Goal: Task Accomplishment & Management: Manage account settings

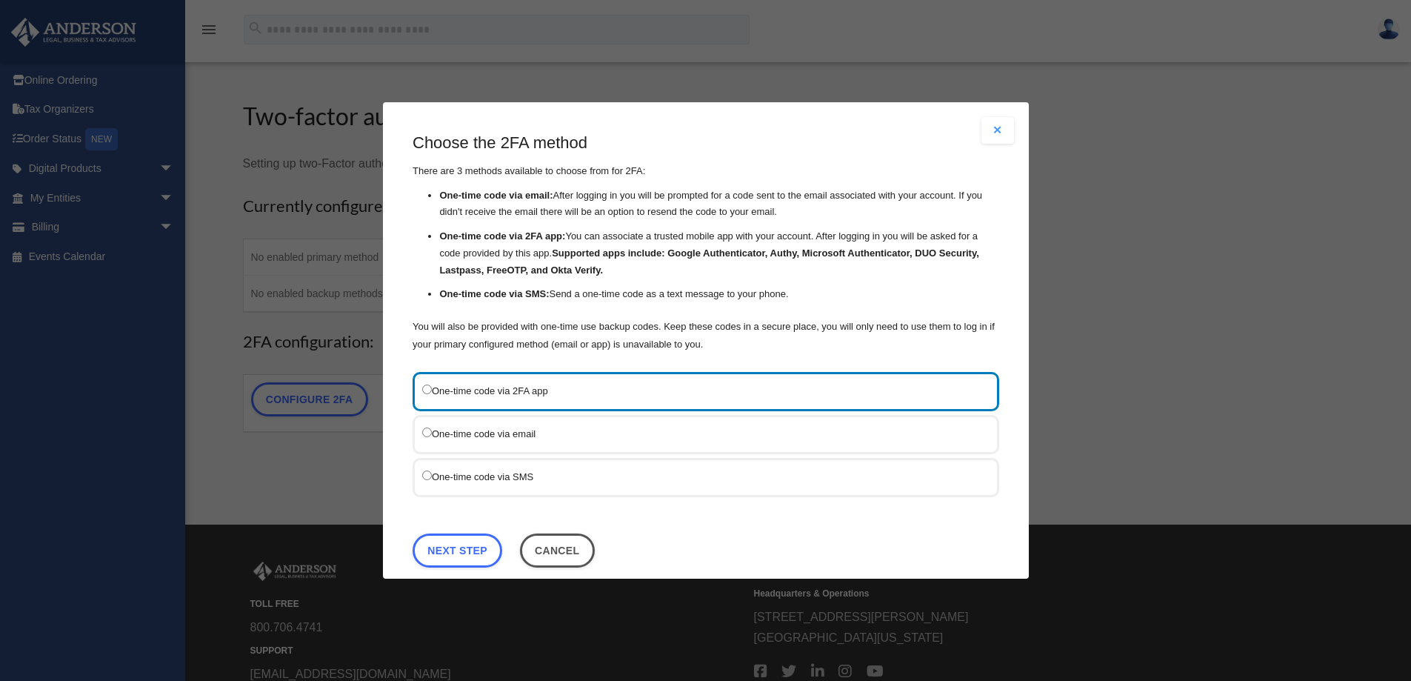
click at [564, 472] on label "One-time code via SMS" at bounding box center [698, 476] width 553 height 19
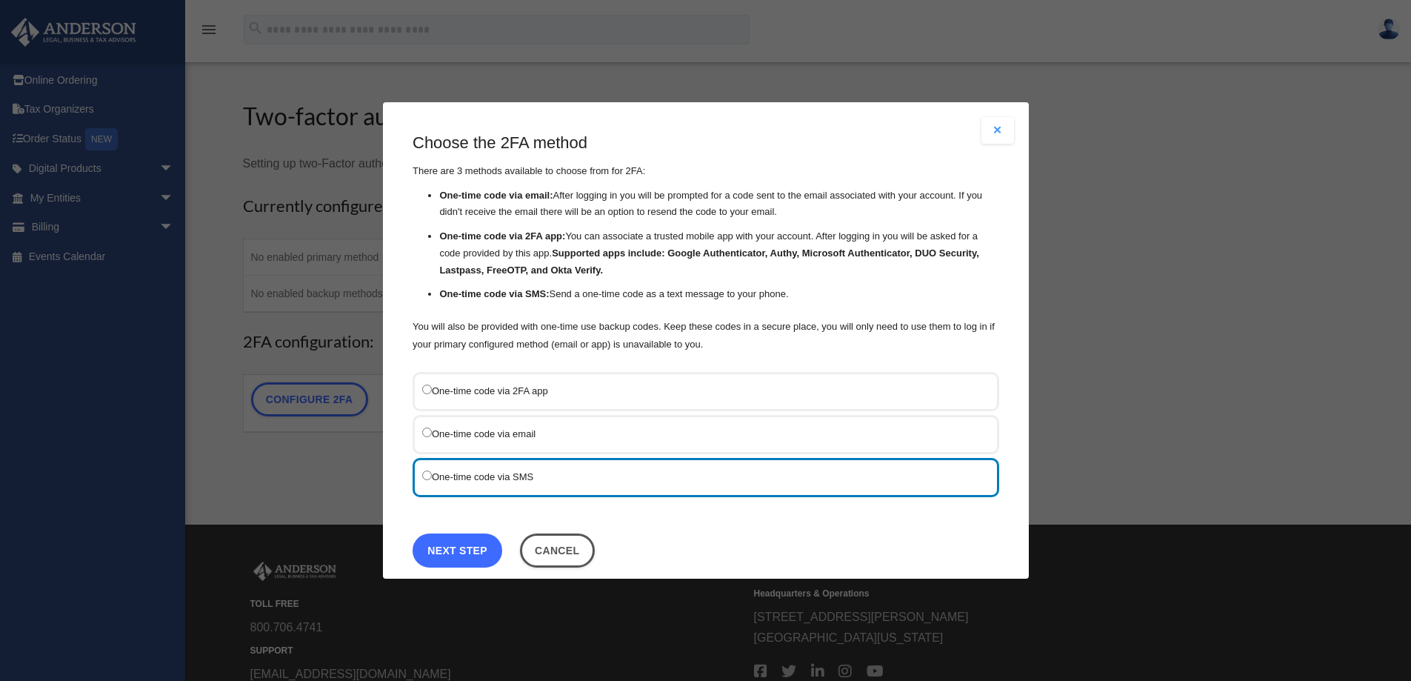
click at [484, 546] on link "Next Step" at bounding box center [458, 550] width 90 height 34
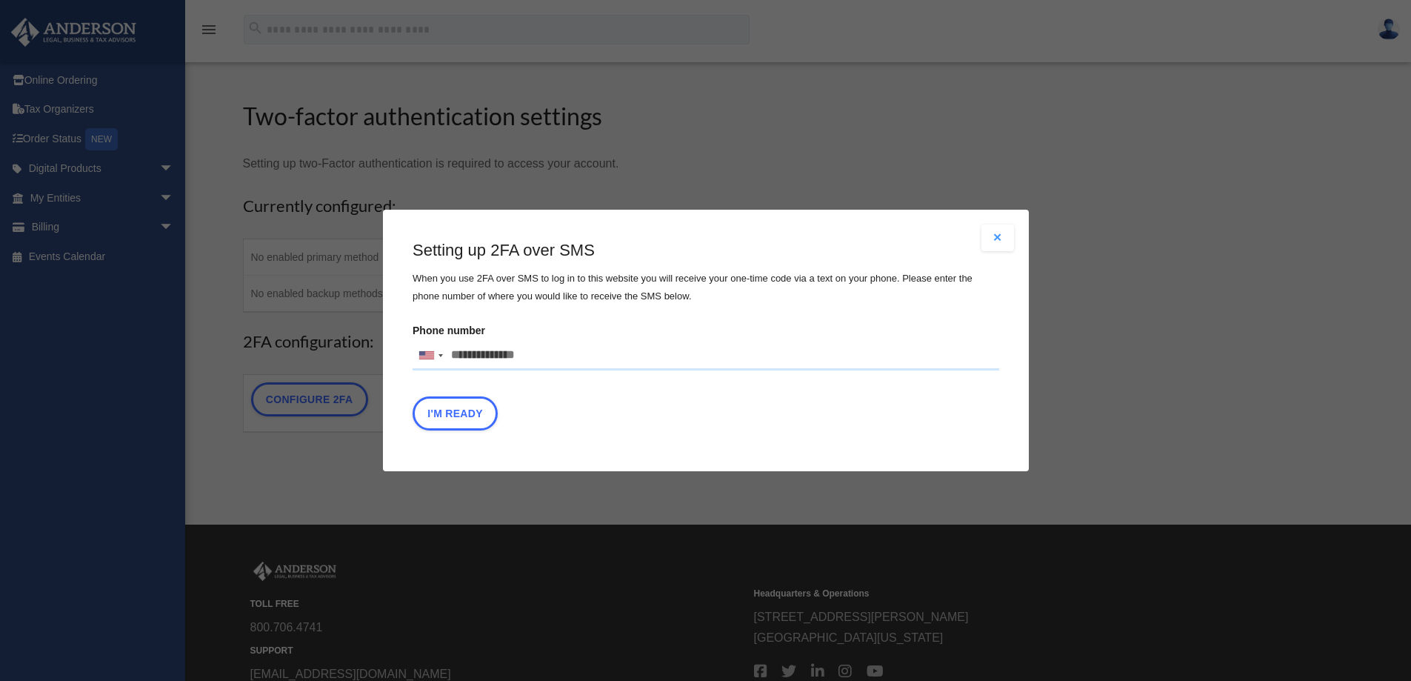
click at [553, 355] on input "Phone number United States +1 United Kingdom +44 Afghanistan (‫افغانستان‬‎) +93…" at bounding box center [706, 356] width 587 height 30
click at [531, 355] on input "Phone number United States +1 United Kingdom +44 Afghanistan (‫افغانستان‬‎) +93…" at bounding box center [706, 356] width 587 height 30
drag, startPoint x: 453, startPoint y: 353, endPoint x: 591, endPoint y: 347, distance: 137.9
click at [596, 350] on input "Phone number United States +1 United Kingdom +44 Afghanistan (‫افغانستان‬‎) +93…" at bounding box center [706, 356] width 587 height 30
type input "**********"
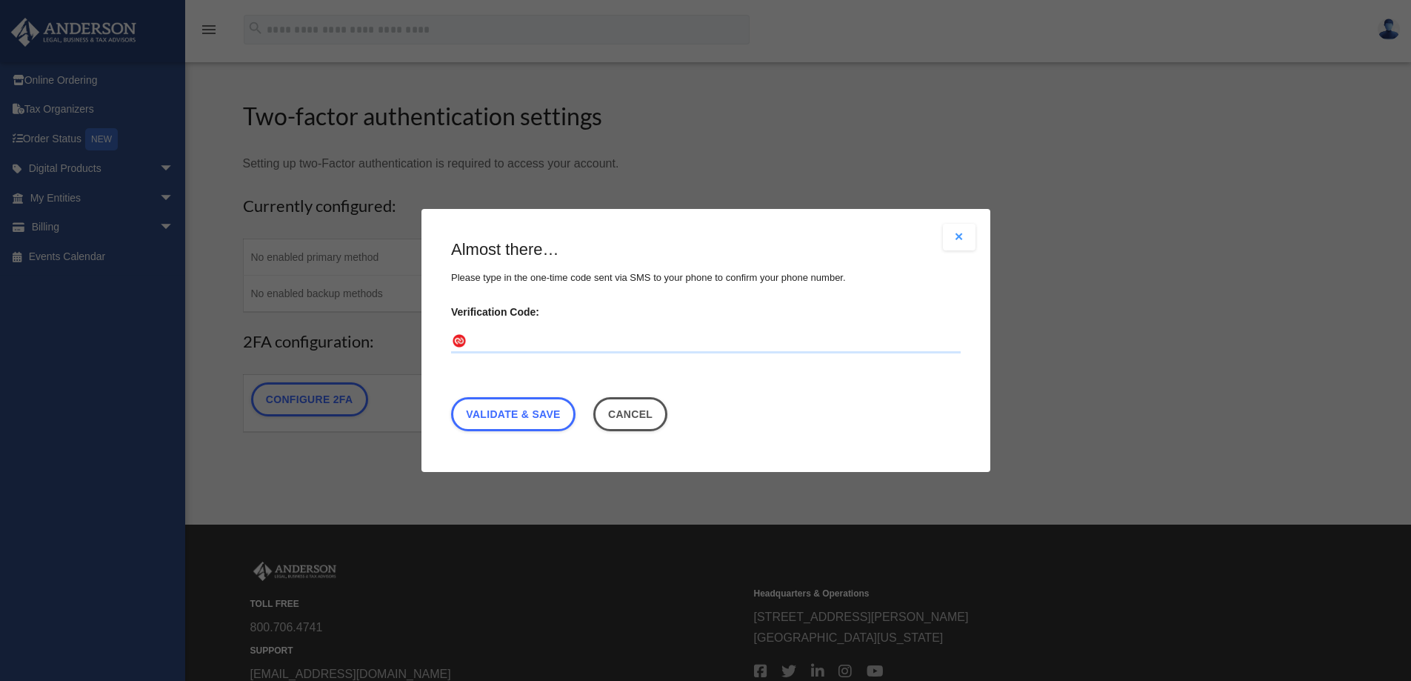
click at [590, 347] on input "Verification Code:" at bounding box center [706, 342] width 510 height 24
click at [650, 411] on button "Cancel" at bounding box center [630, 414] width 75 height 34
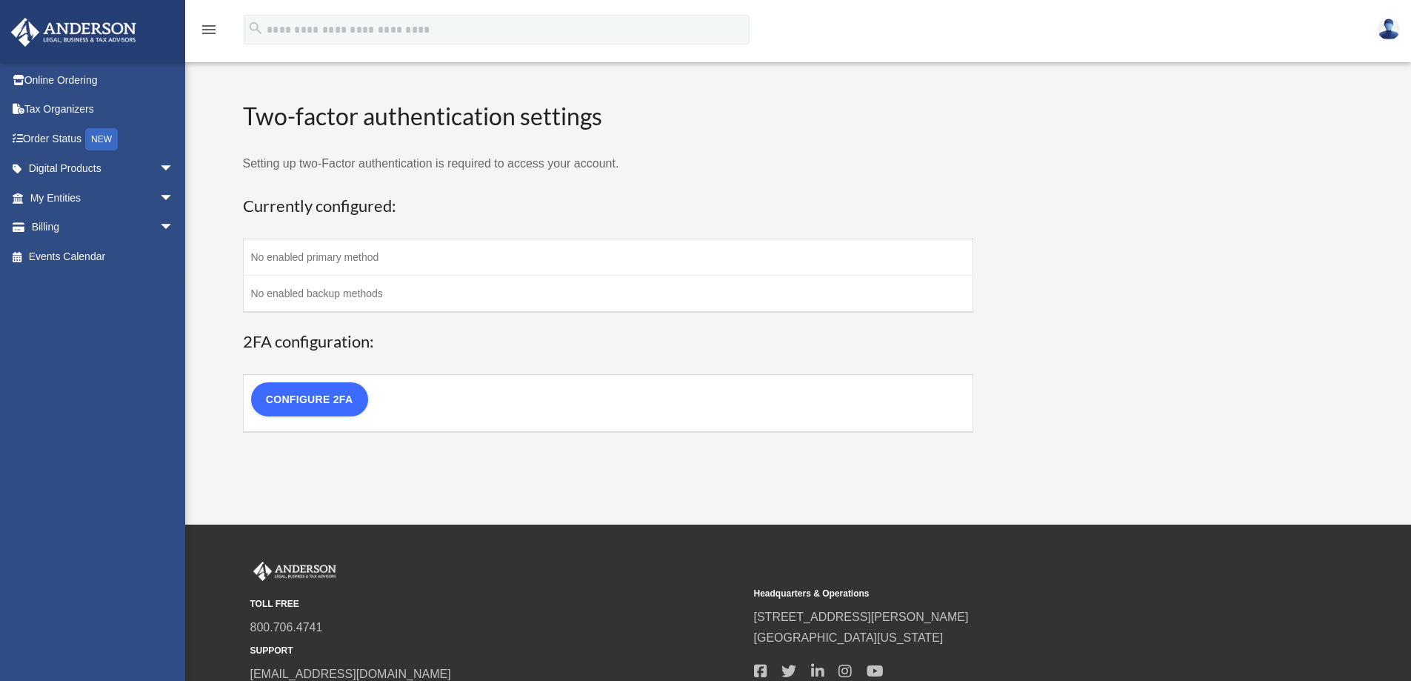
click at [347, 400] on link "Configure 2FA" at bounding box center [309, 399] width 117 height 34
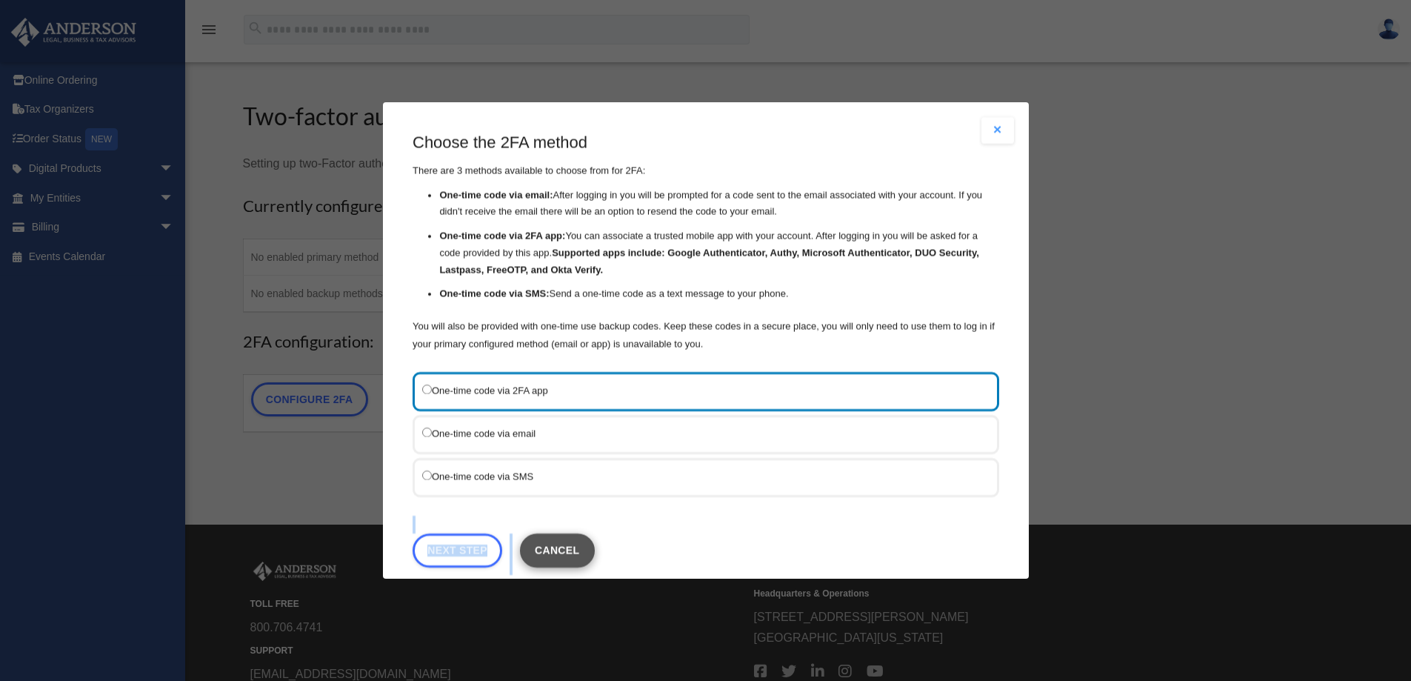
click at [544, 533] on div "Choose the 2FA method There are 3 methods available to choose from for 2FA: One…" at bounding box center [706, 353] width 587 height 443
click at [544, 539] on button "Cancel" at bounding box center [556, 550] width 75 height 34
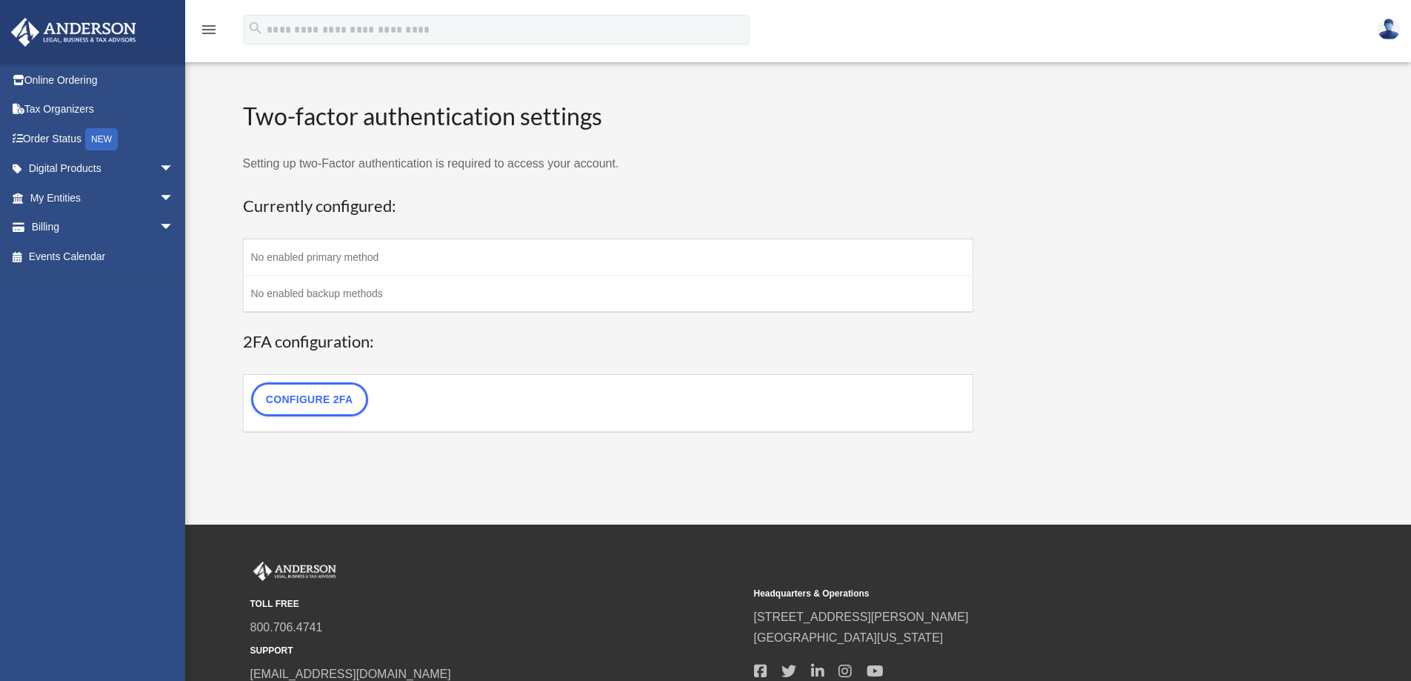
click at [1386, 28] on img at bounding box center [1389, 29] width 22 height 21
click at [898, 156] on p "Setting up two-Factor authentication is required to access your account." at bounding box center [608, 163] width 731 height 21
click at [218, 33] on div "menu" at bounding box center [208, 30] width 47 height 39
click at [207, 30] on icon "menu" at bounding box center [209, 30] width 18 height 18
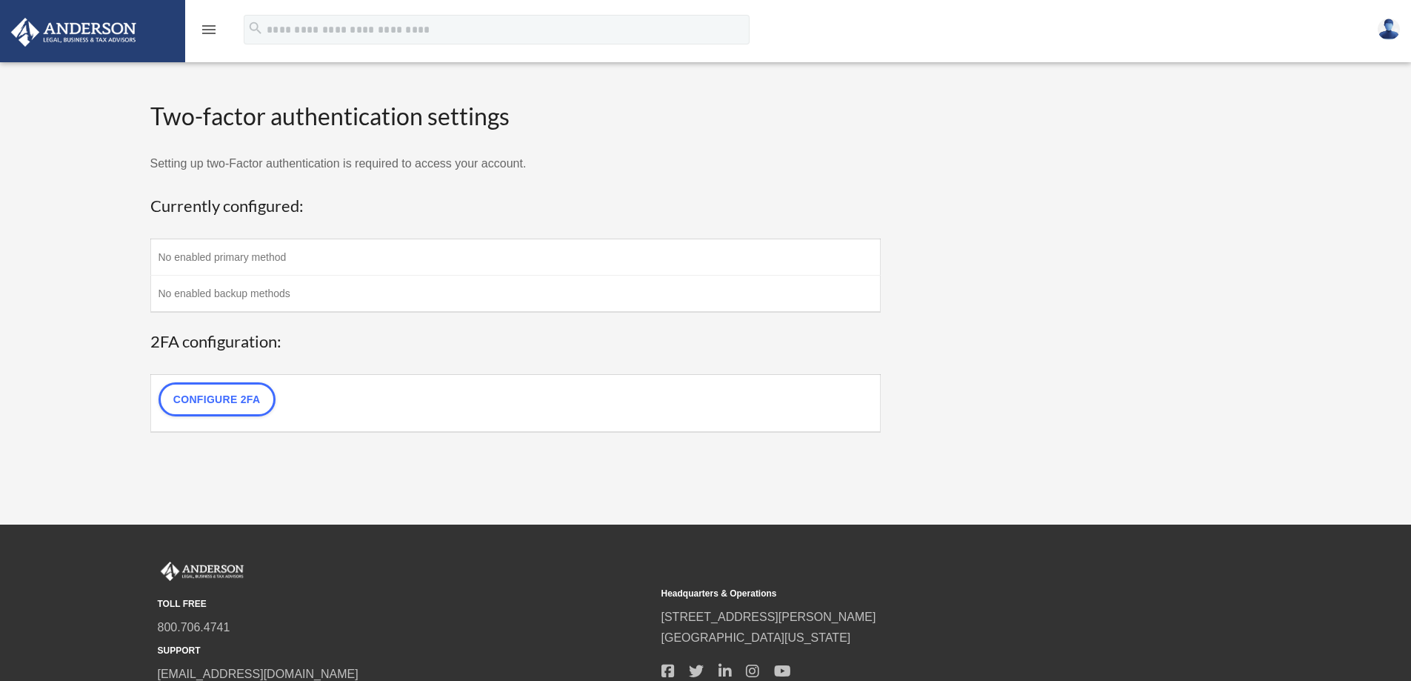
click at [207, 32] on icon "menu" at bounding box center [209, 30] width 18 height 18
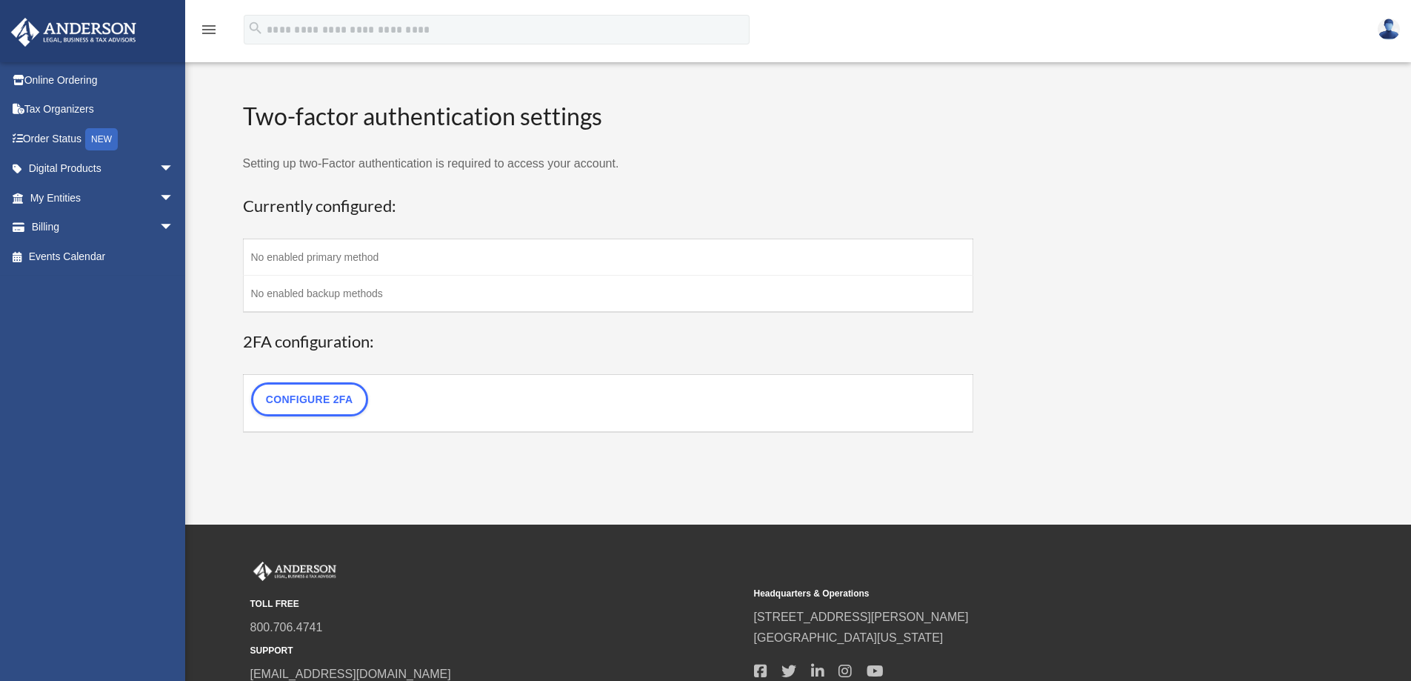
click at [118, 30] on img at bounding box center [74, 32] width 134 height 29
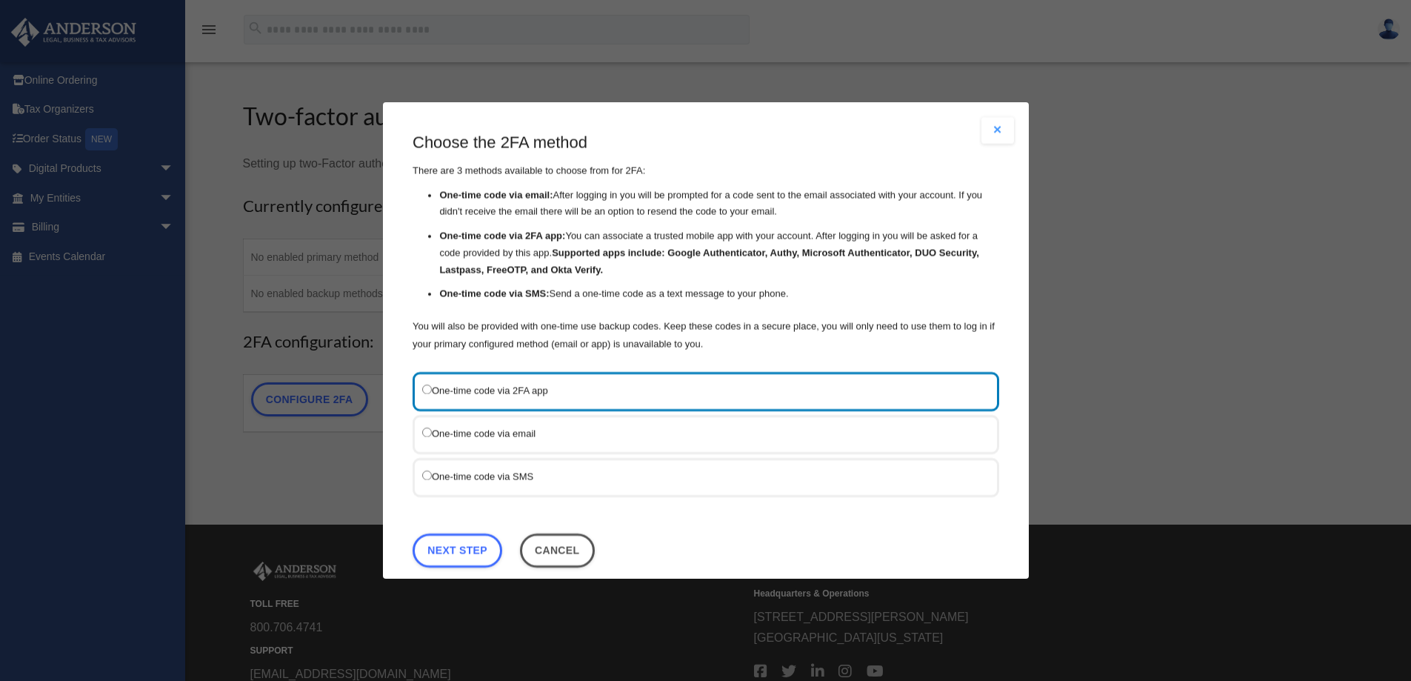
click at [521, 477] on label "One-time code via SMS" at bounding box center [698, 476] width 553 height 19
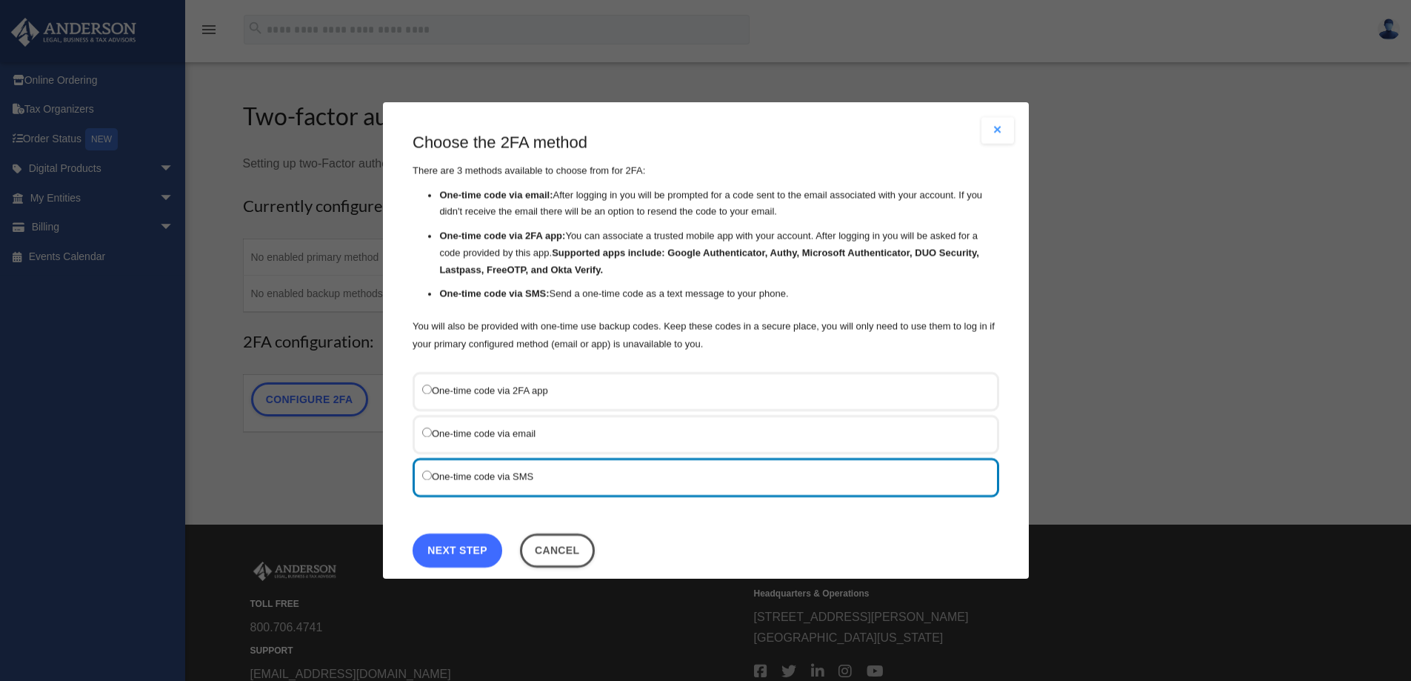
click at [482, 551] on link "Next Step" at bounding box center [458, 550] width 90 height 34
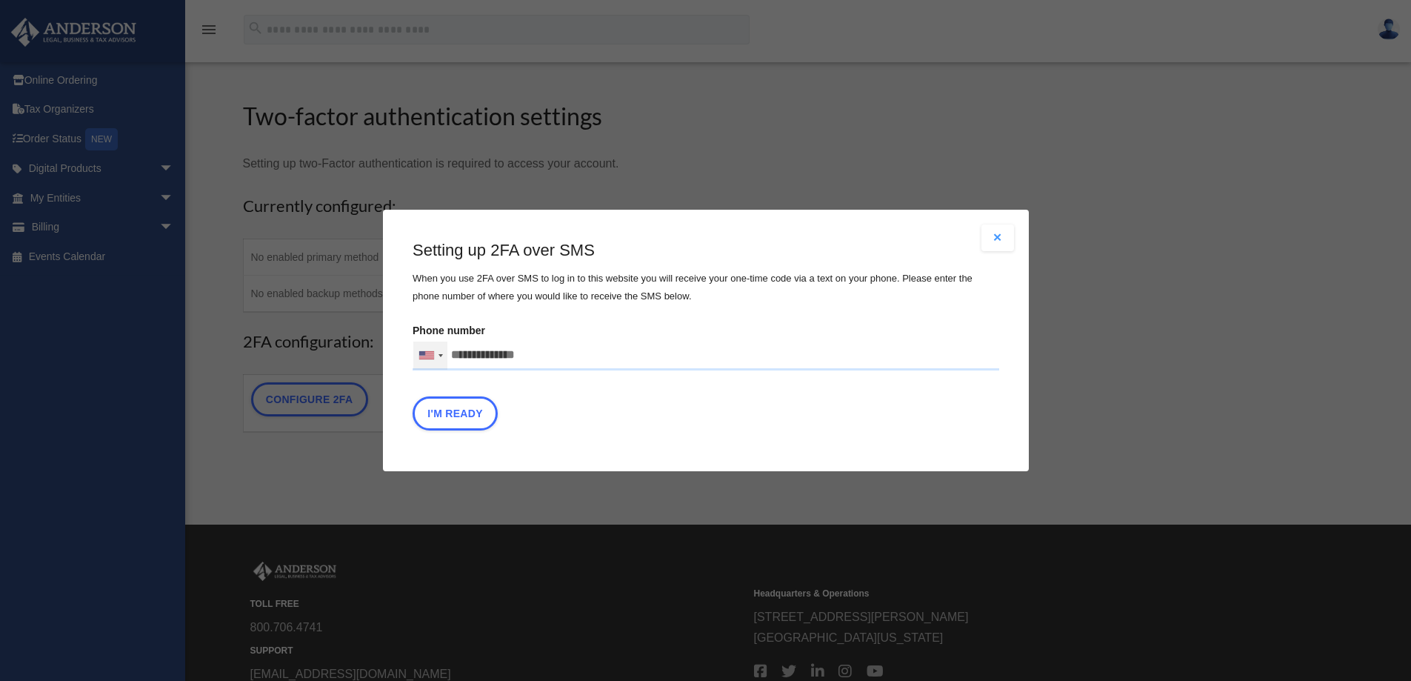
drag, startPoint x: 546, startPoint y: 348, endPoint x: 430, endPoint y: 361, distance: 117.0
click at [422, 363] on div "United States +1 United Kingdom +44 Afghanistan (‫افغانستان‬‎) +93 Albania (Shq…" at bounding box center [706, 356] width 587 height 30
click at [0, 0] on input "Verification Code:" at bounding box center [0, 0] width 0 height 0
click at [461, 354] on input "Phone number [GEOGRAPHIC_DATA] +1 [GEOGRAPHIC_DATA] +44 [GEOGRAPHIC_DATA] (‫[GE…" at bounding box center [706, 356] width 587 height 30
click at [461, 353] on input "Phone number [GEOGRAPHIC_DATA] +1 [GEOGRAPHIC_DATA] +44 [GEOGRAPHIC_DATA] (‫[GE…" at bounding box center [706, 356] width 587 height 30
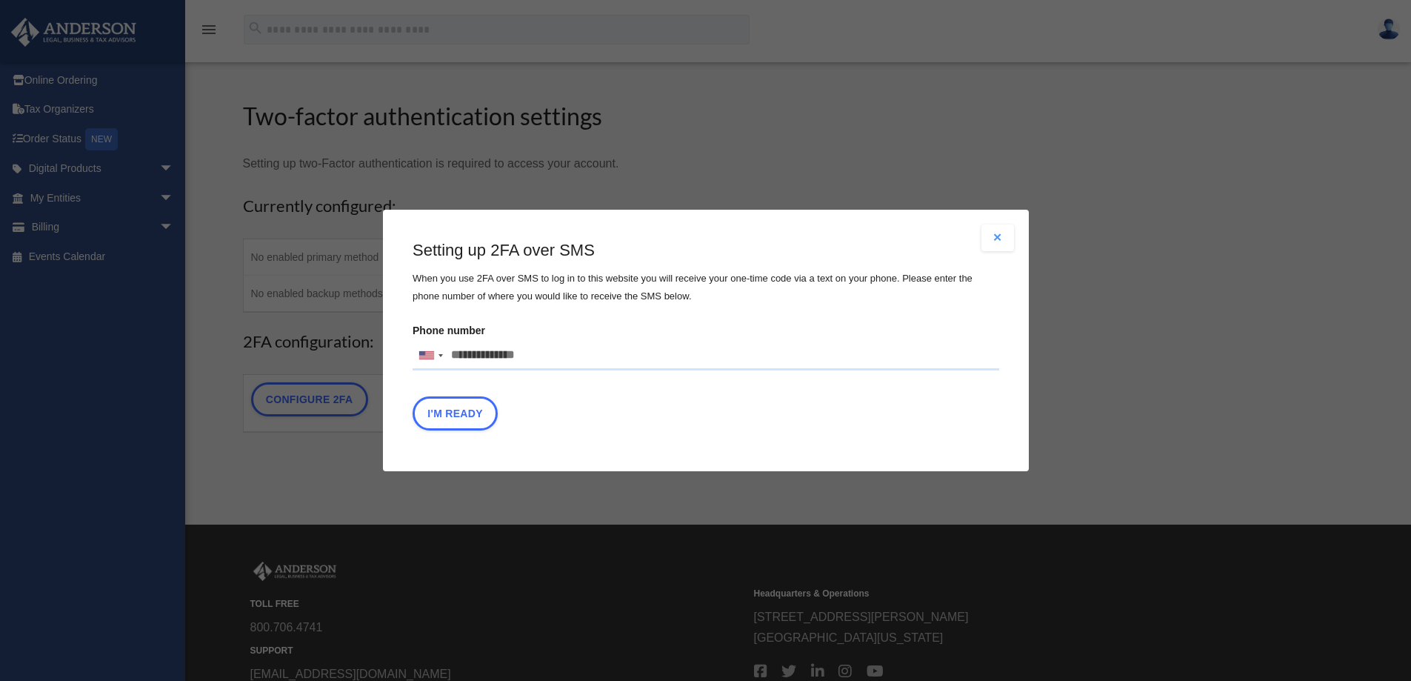
click at [464, 351] on input "Phone number United States +1 United Kingdom +44 Afghanistan (‫افغانستان‬‎) +93…" at bounding box center [706, 356] width 587 height 30
click at [452, 353] on input "Phone number United States +1 United Kingdom +44 Afghanistan (‫افغانستان‬‎) +93…" at bounding box center [706, 356] width 587 height 30
click at [471, 356] on input "**********" at bounding box center [706, 356] width 587 height 30
type input "**********"
click at [462, 425] on button "I'm Ready" at bounding box center [455, 413] width 85 height 34
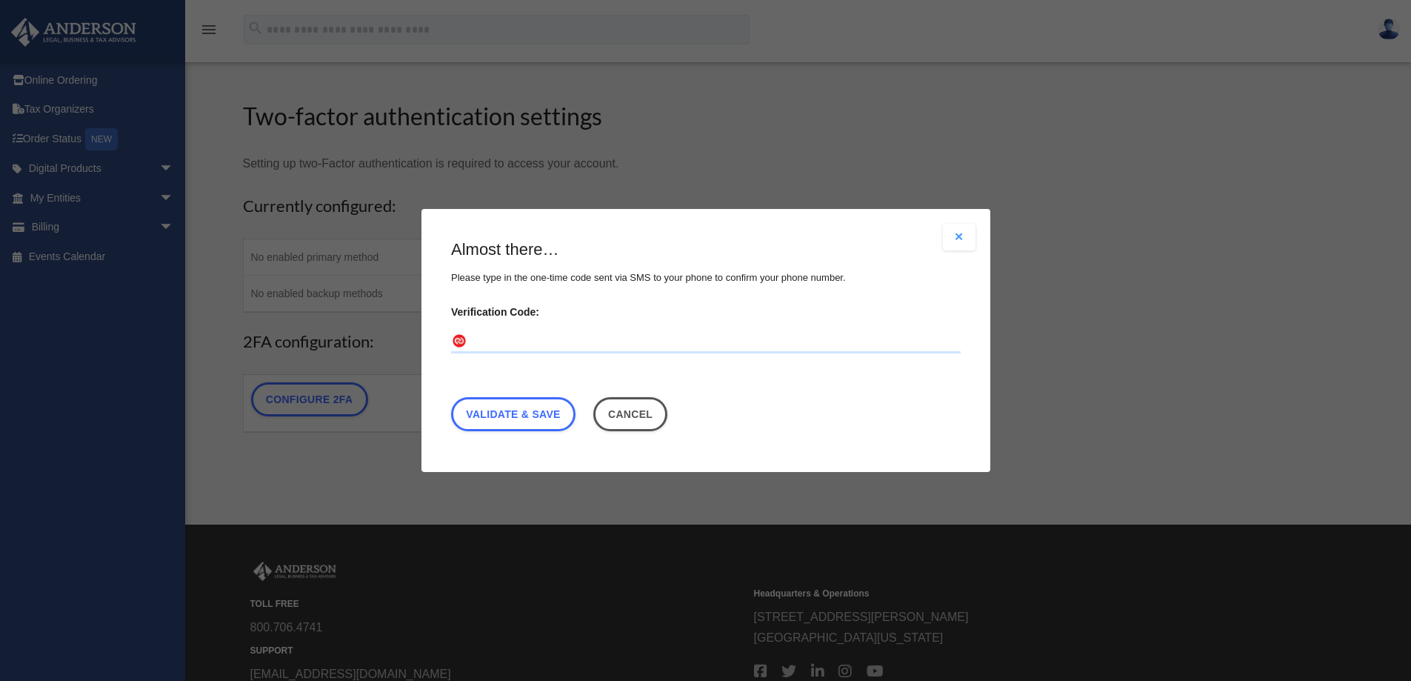
click at [498, 342] on input "Verification Code:" at bounding box center [706, 342] width 510 height 24
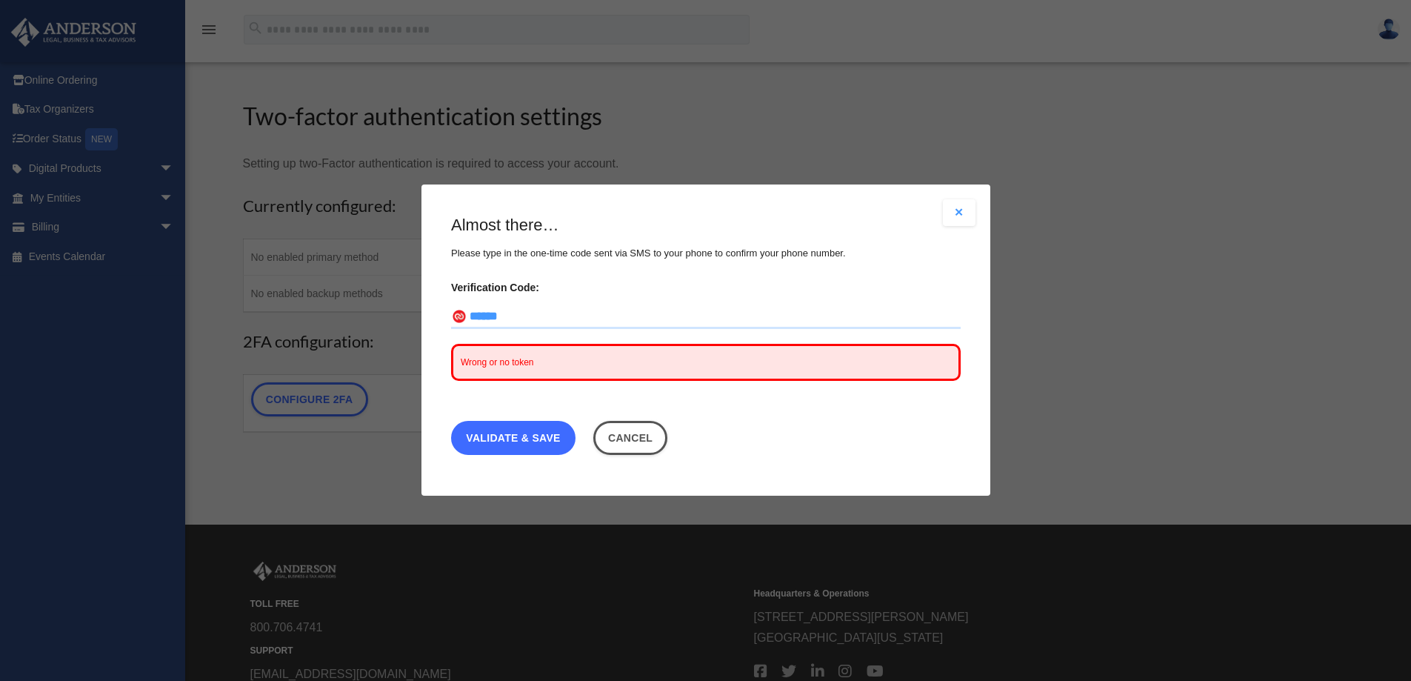
click at [526, 437] on link "Validate & Save" at bounding box center [513, 438] width 124 height 34
drag, startPoint x: 517, startPoint y: 316, endPoint x: 414, endPoint y: 316, distance: 103.0
click at [415, 316] on div "Are you sure? Any unsaved changes will be lost! Yes No Choose the 2FA method Th…" at bounding box center [705, 340] width 1411 height 681
type input "******"
click at [553, 446] on link "Validate & Save" at bounding box center [513, 438] width 124 height 34
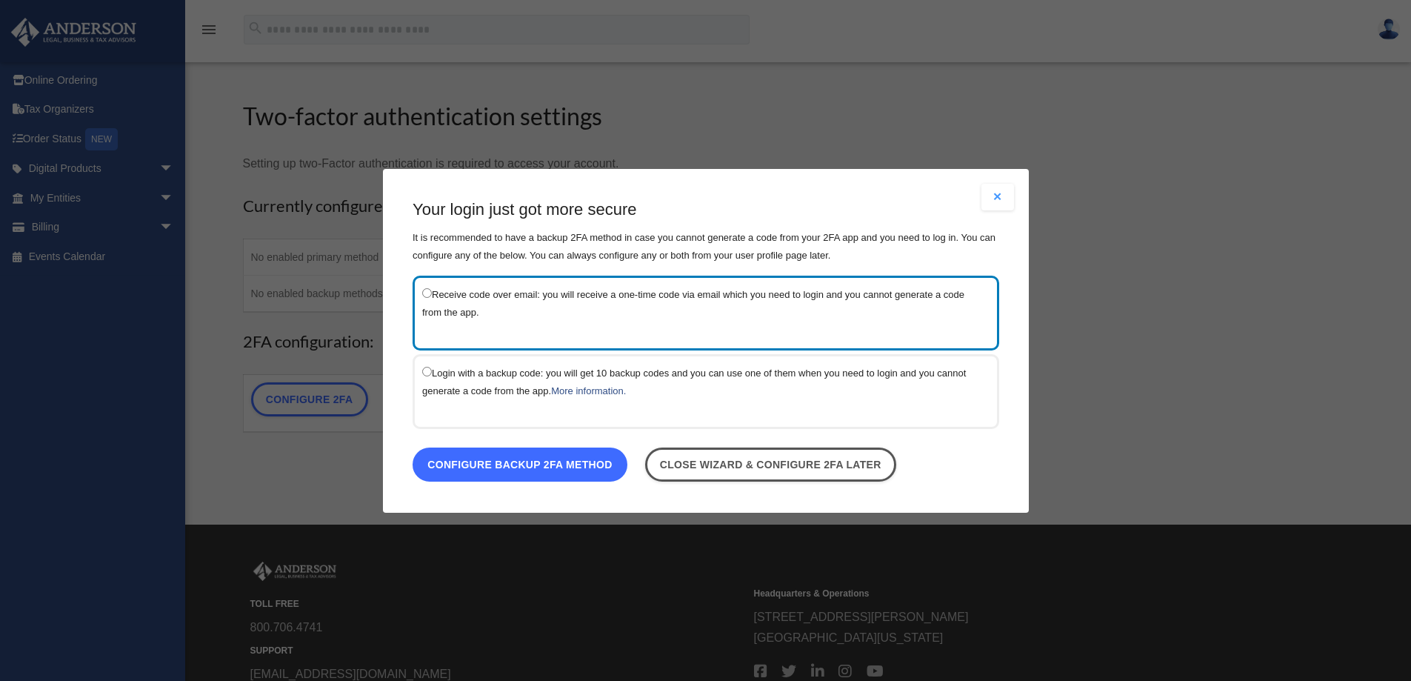
click at [531, 472] on link "Configure backup 2FA method" at bounding box center [520, 464] width 215 height 34
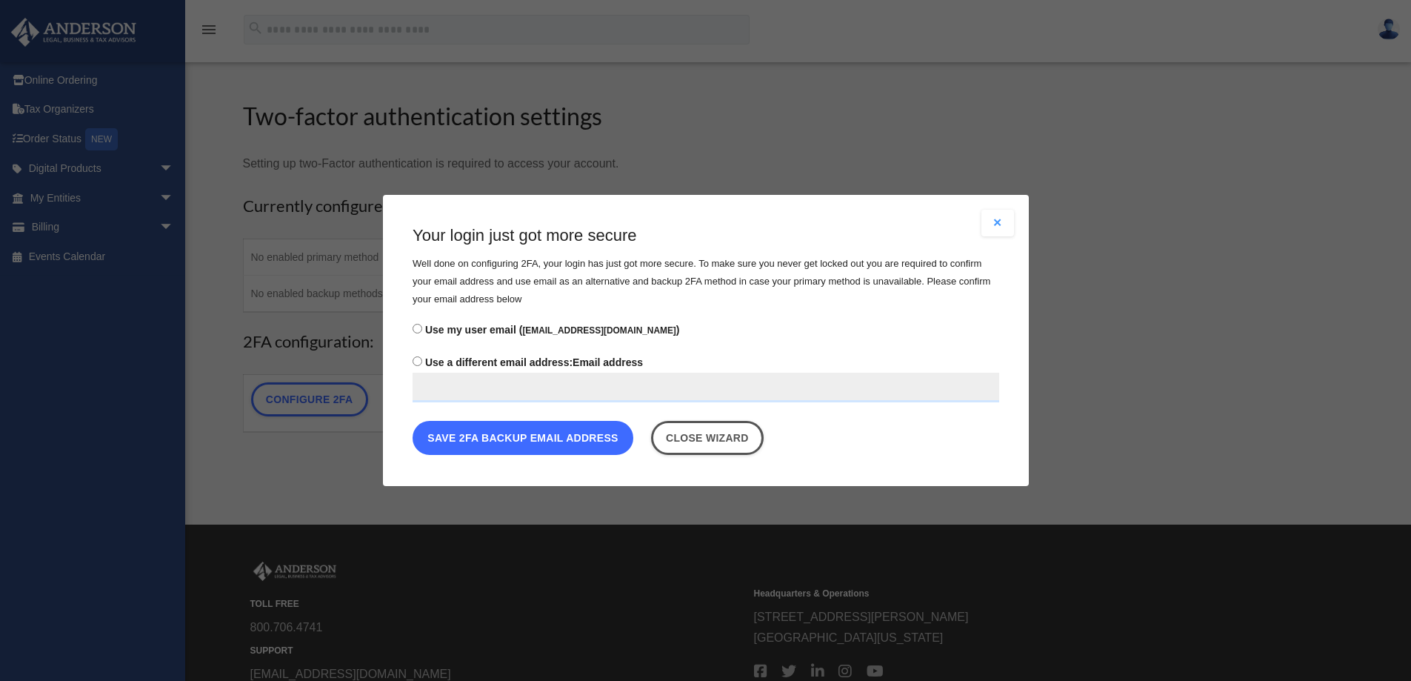
click at [554, 438] on button "Save 2FA backup email address" at bounding box center [523, 438] width 221 height 34
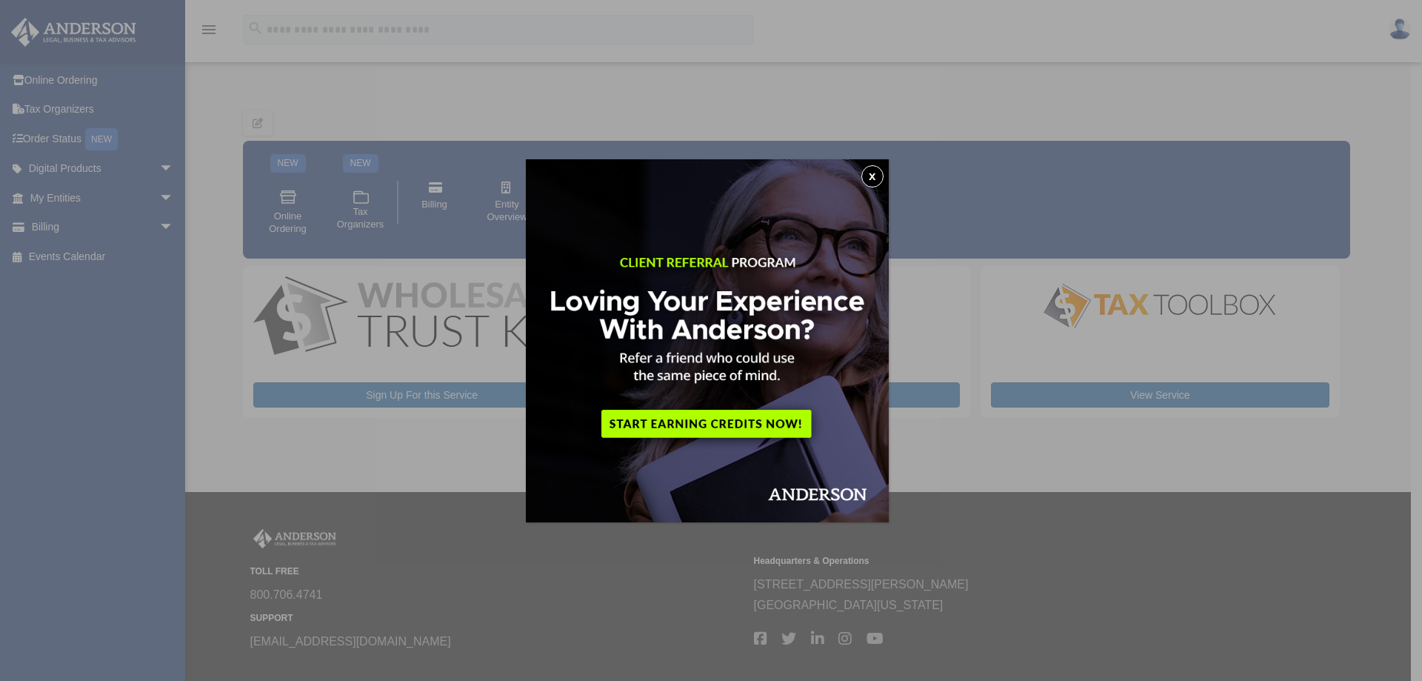
click at [870, 179] on button "x" at bounding box center [873, 176] width 22 height 22
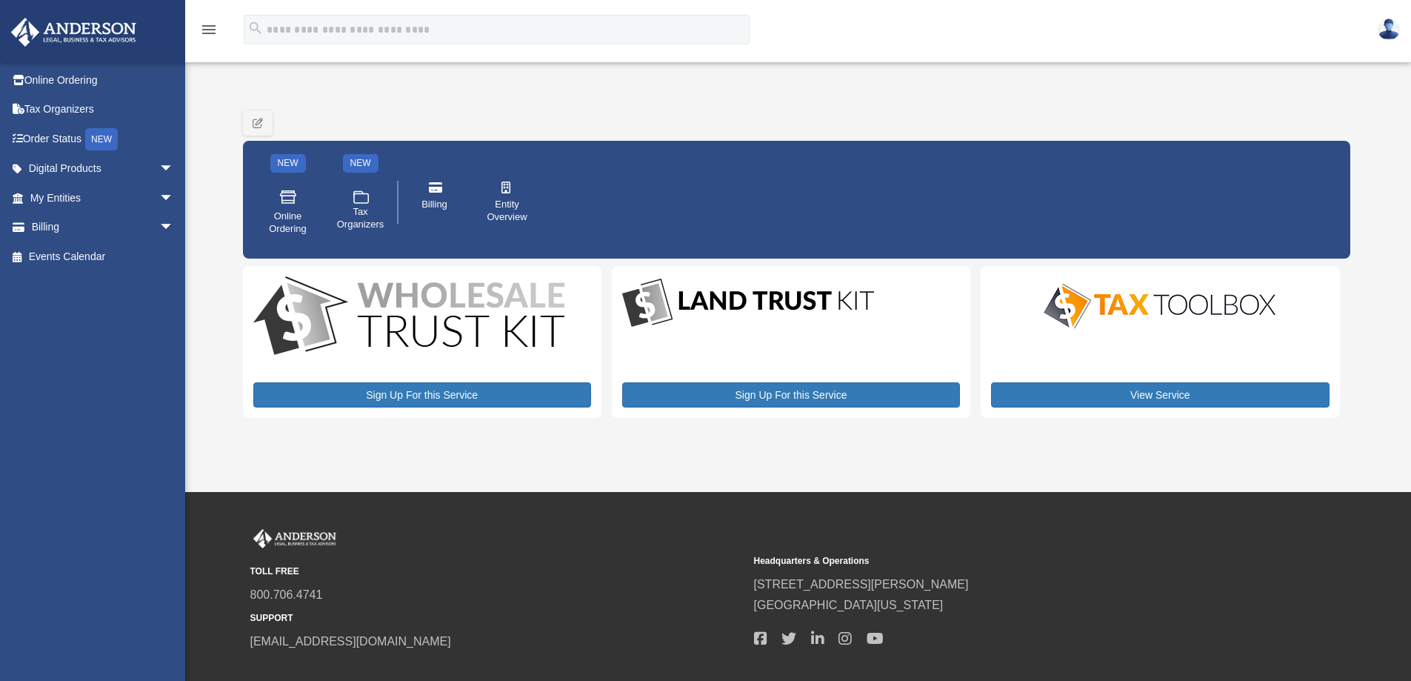
click at [1384, 34] on img at bounding box center [1389, 29] width 22 height 21
click at [896, 114] on div "NEW Online Ordering NEW .cls-1{fill:none;stroke:#ffffff;stroke-linecap:round;st…" at bounding box center [796, 179] width 1107 height 159
click at [163, 162] on span "arrow_drop_down" at bounding box center [174, 169] width 30 height 30
click at [159, 310] on span "arrow_drop_down" at bounding box center [174, 315] width 30 height 30
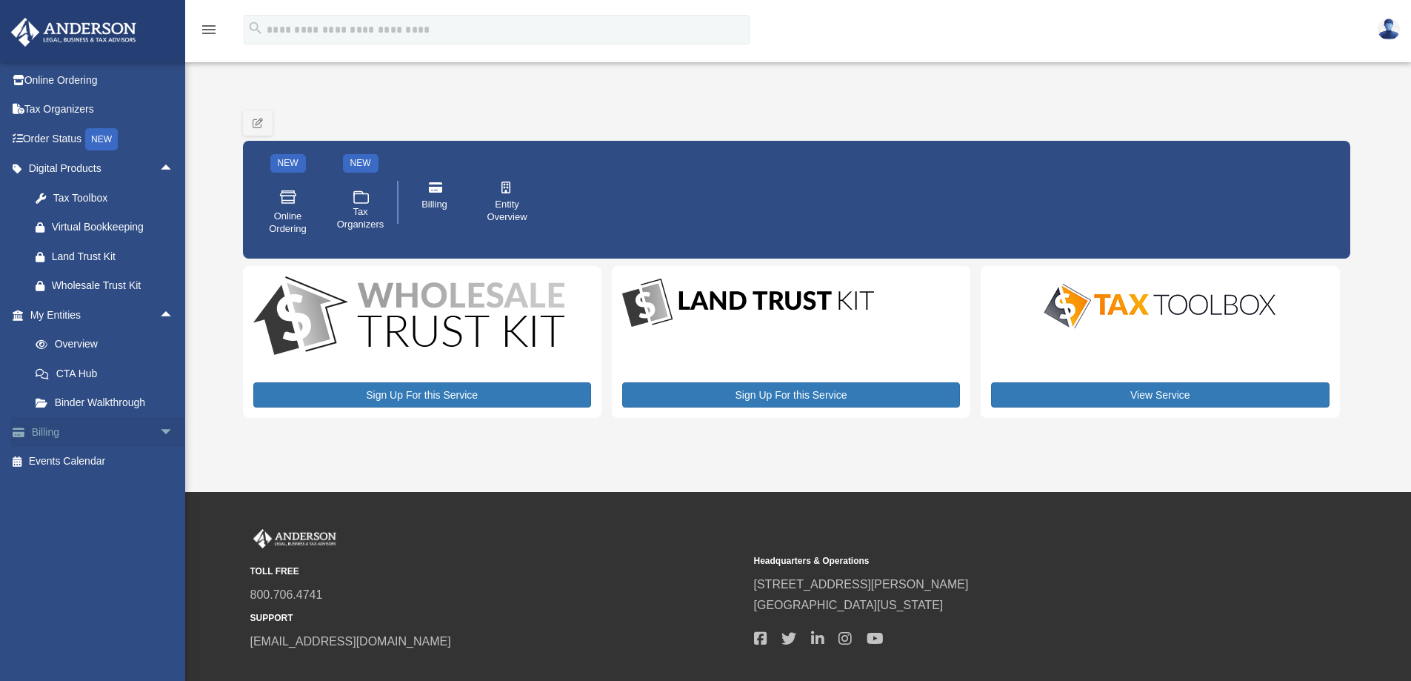
click at [161, 425] on span "arrow_drop_down" at bounding box center [174, 432] width 30 height 30
click at [1392, 28] on img at bounding box center [1389, 29] width 22 height 21
click at [870, 97] on div "My Services date_range Published on Last updated August 8, 2024 July 2, 2020 by…" at bounding box center [796, 258] width 1107 height 353
click at [76, 134] on link "Order Status NEW" at bounding box center [103, 139] width 186 height 30
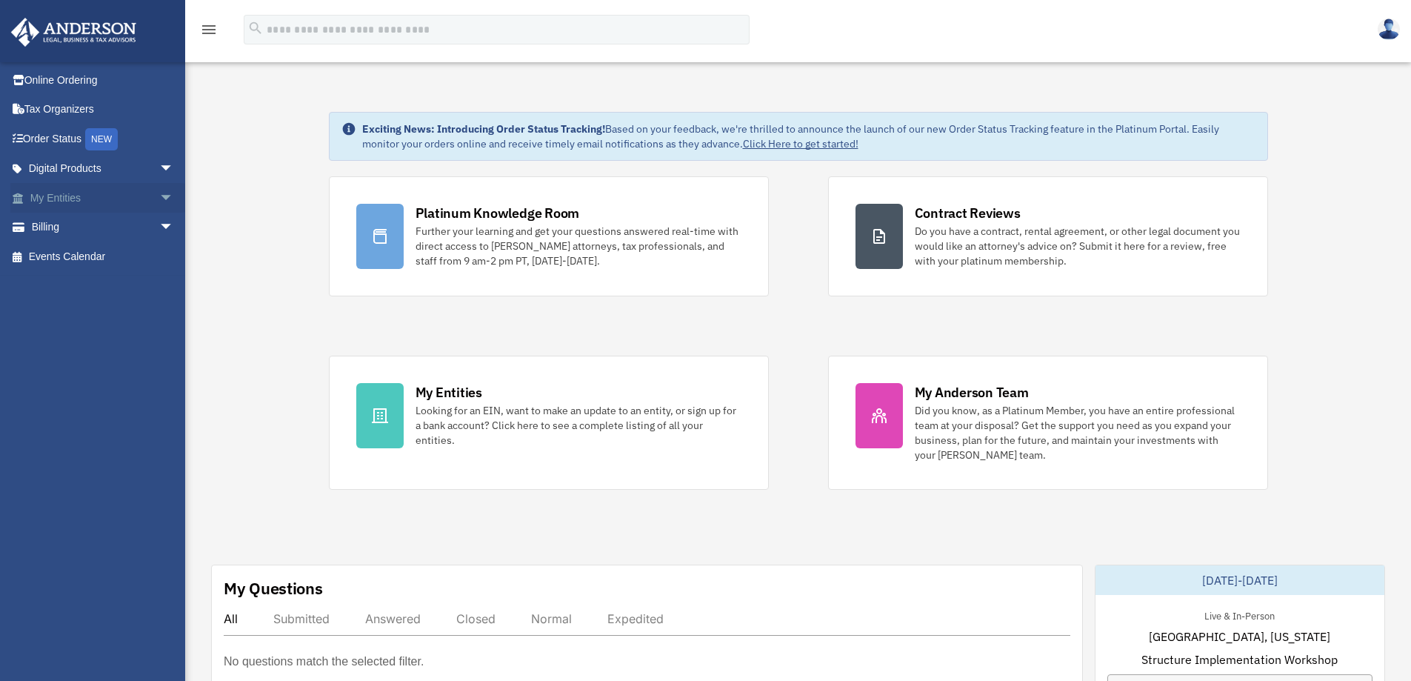
click at [161, 196] on span "arrow_drop_down" at bounding box center [174, 198] width 30 height 30
click at [99, 219] on link "Overview" at bounding box center [109, 228] width 176 height 30
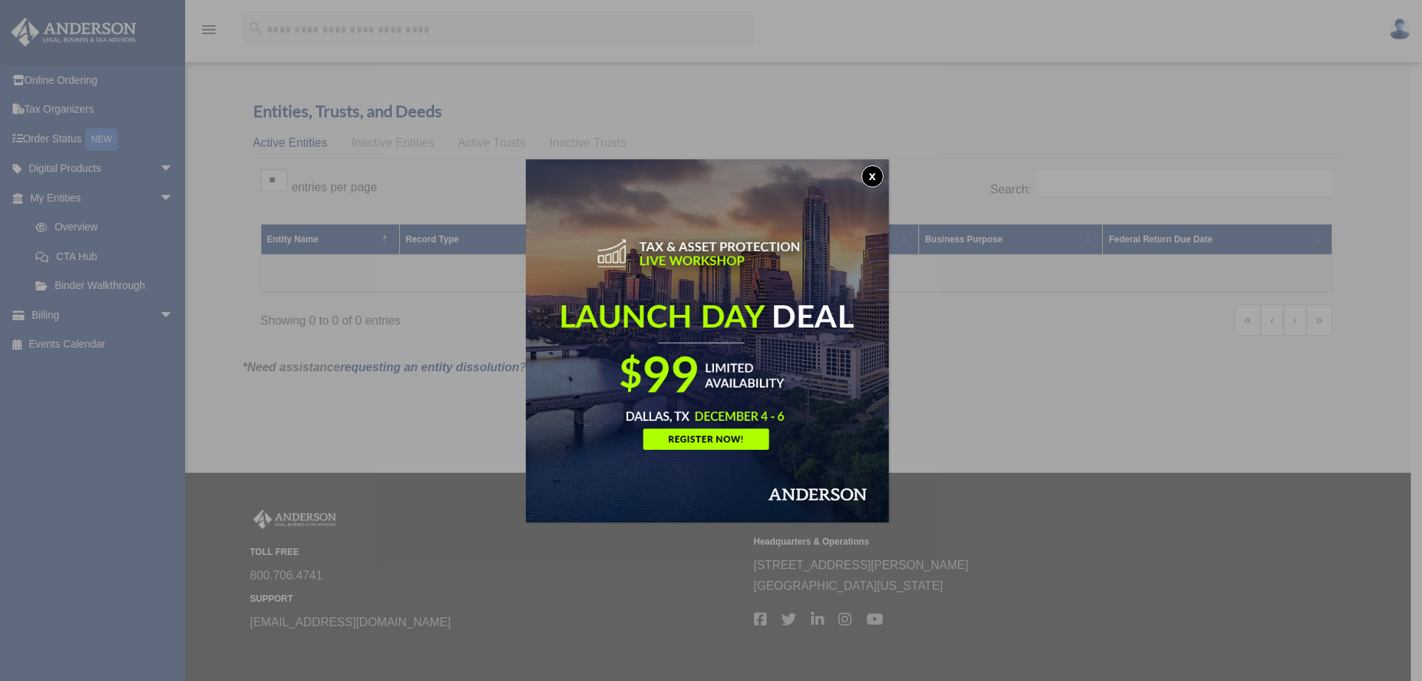
click at [878, 183] on button "x" at bounding box center [873, 176] width 22 height 22
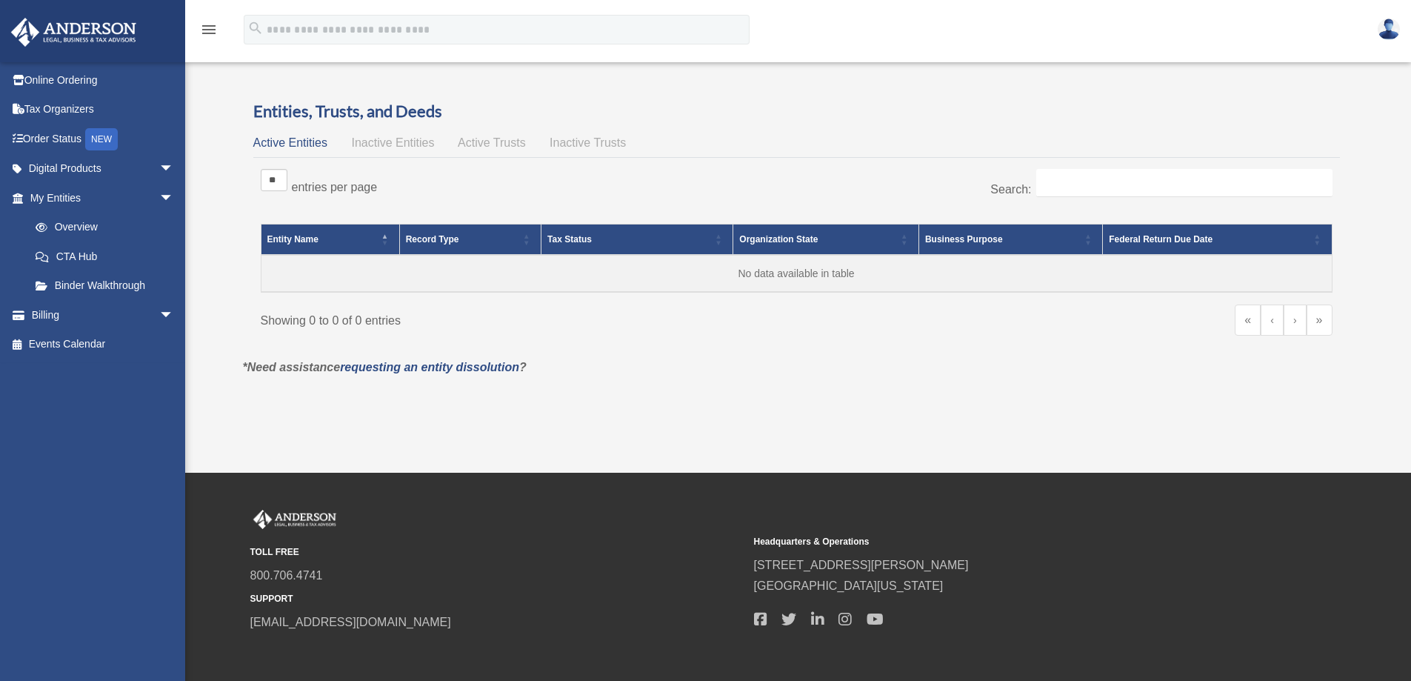
drag, startPoint x: 195, startPoint y: 31, endPoint x: 222, endPoint y: 20, distance: 29.6
click at [222, 20] on div "menu" at bounding box center [208, 30] width 47 height 39
click at [216, 27] on icon "menu" at bounding box center [209, 30] width 18 height 18
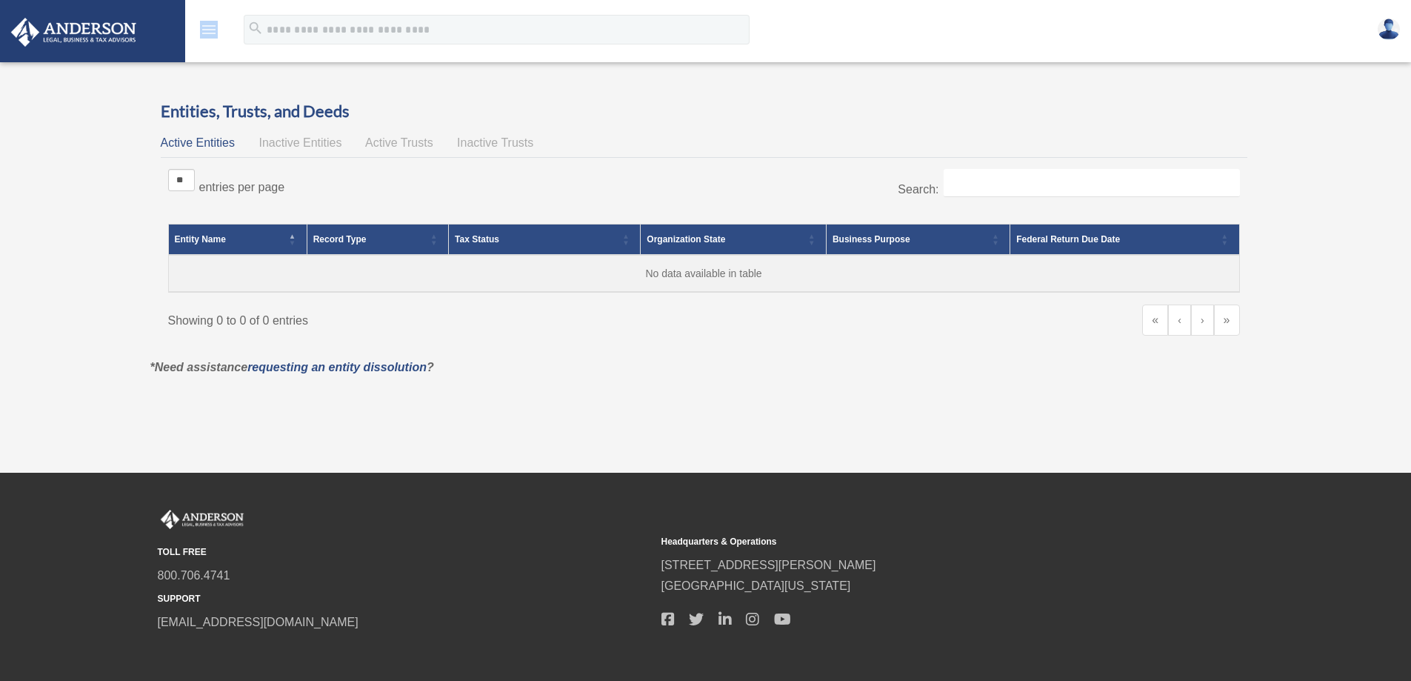
click at [216, 28] on icon "menu" at bounding box center [209, 30] width 18 height 18
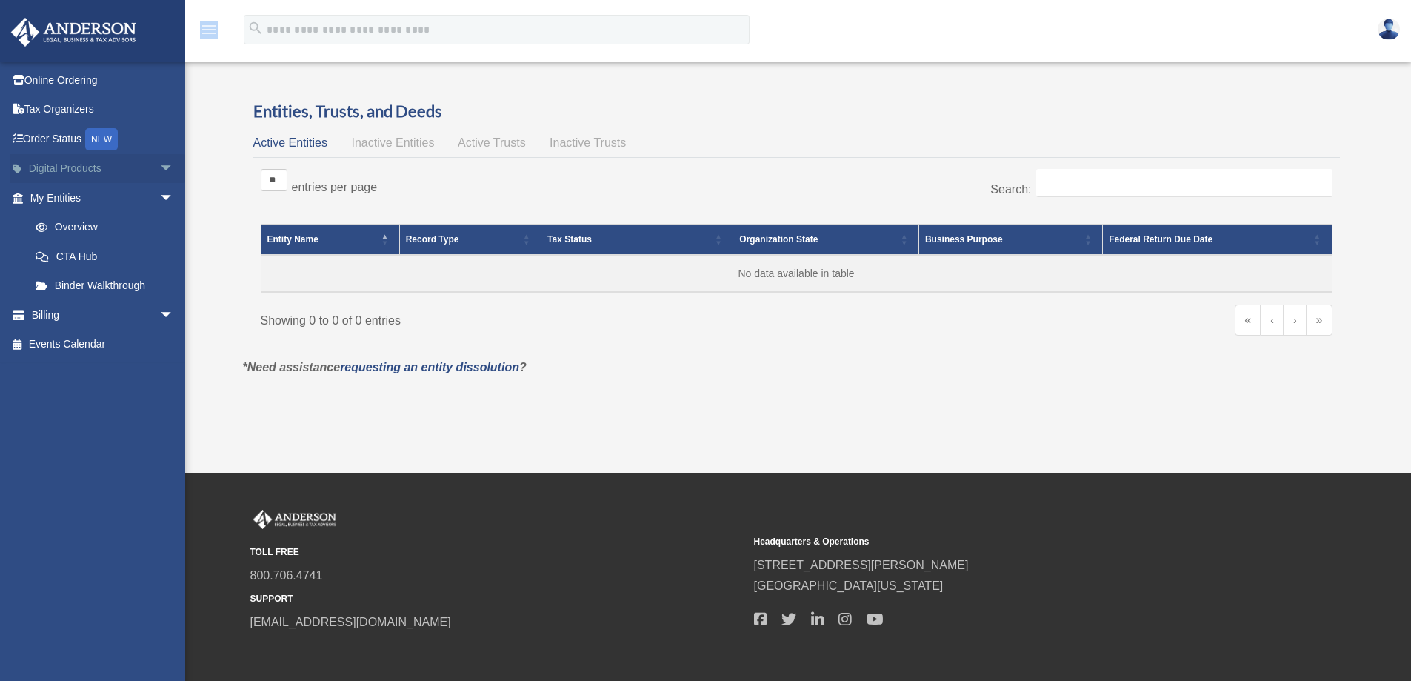
click at [144, 166] on link "Digital Products arrow_drop_down" at bounding box center [103, 169] width 186 height 30
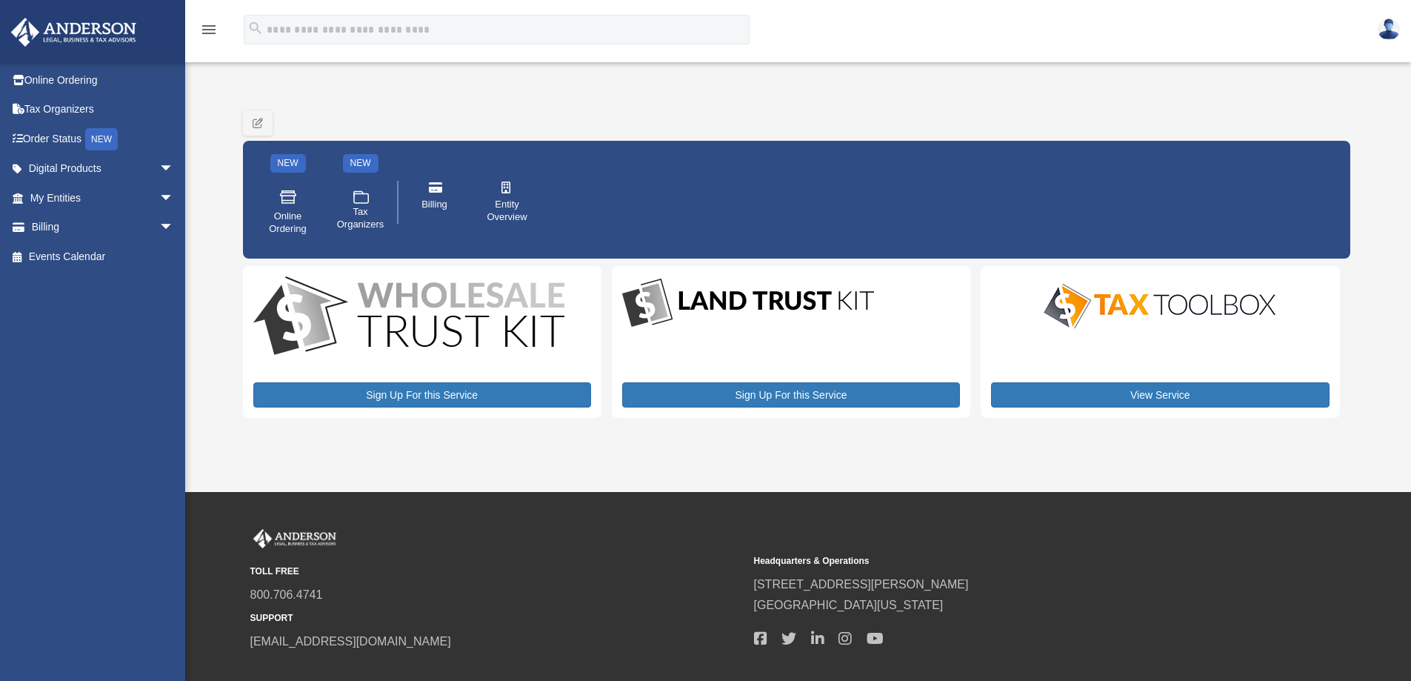
click at [1177, 307] on img at bounding box center [1159, 306] width 259 height 52
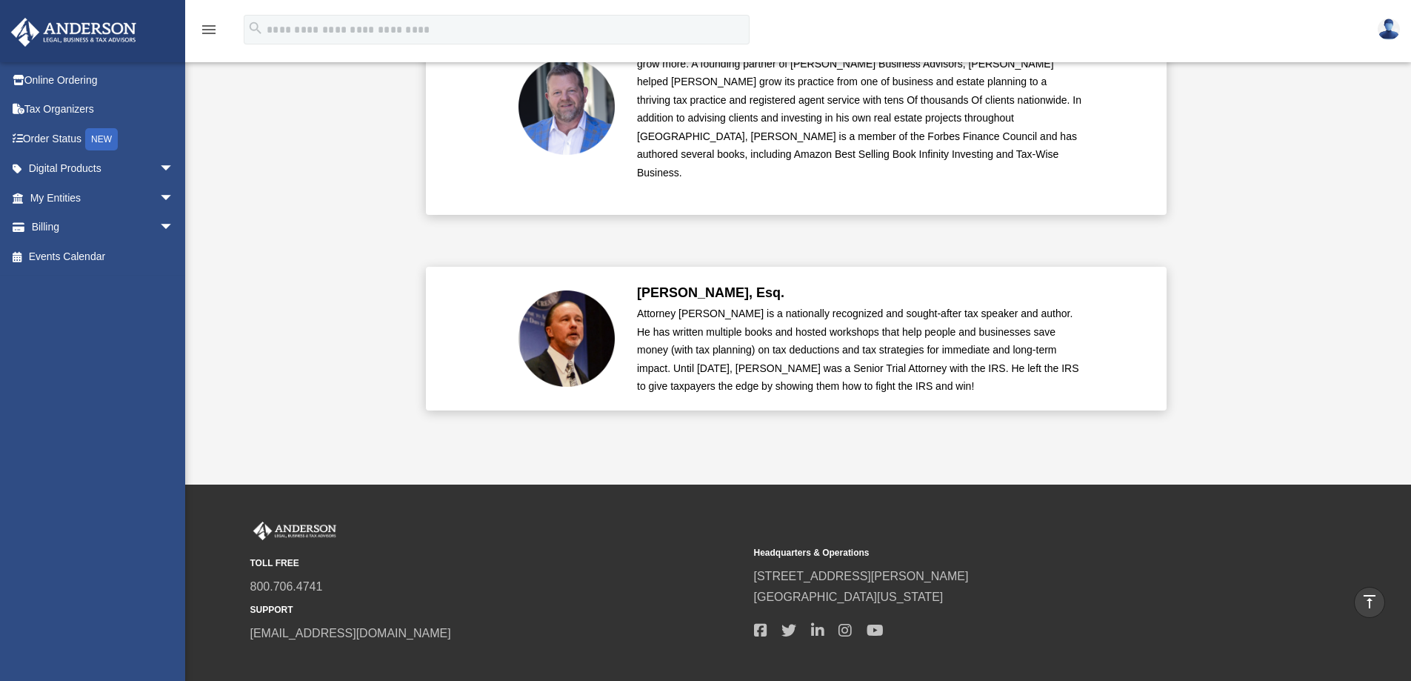
scroll to position [3555, 0]
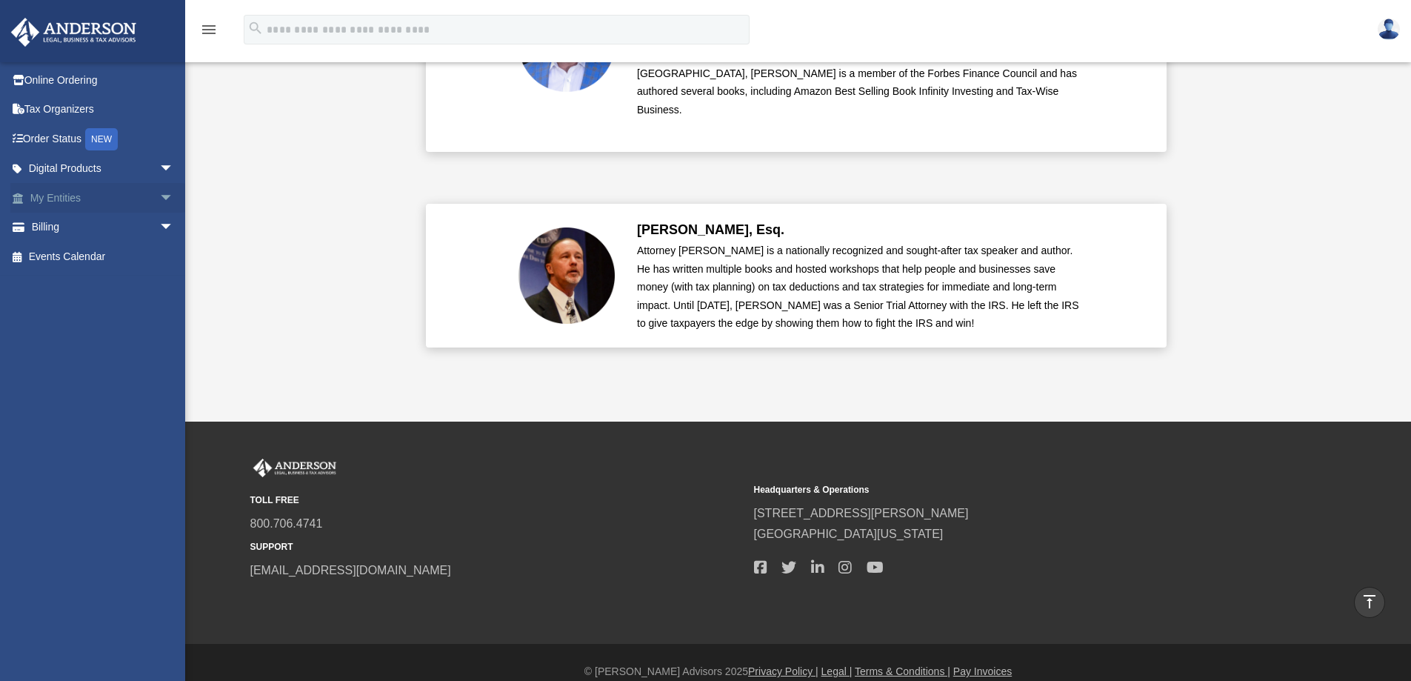
click at [159, 199] on span "arrow_drop_down" at bounding box center [174, 198] width 30 height 30
click at [159, 313] on span "arrow_drop_down" at bounding box center [174, 315] width 30 height 30
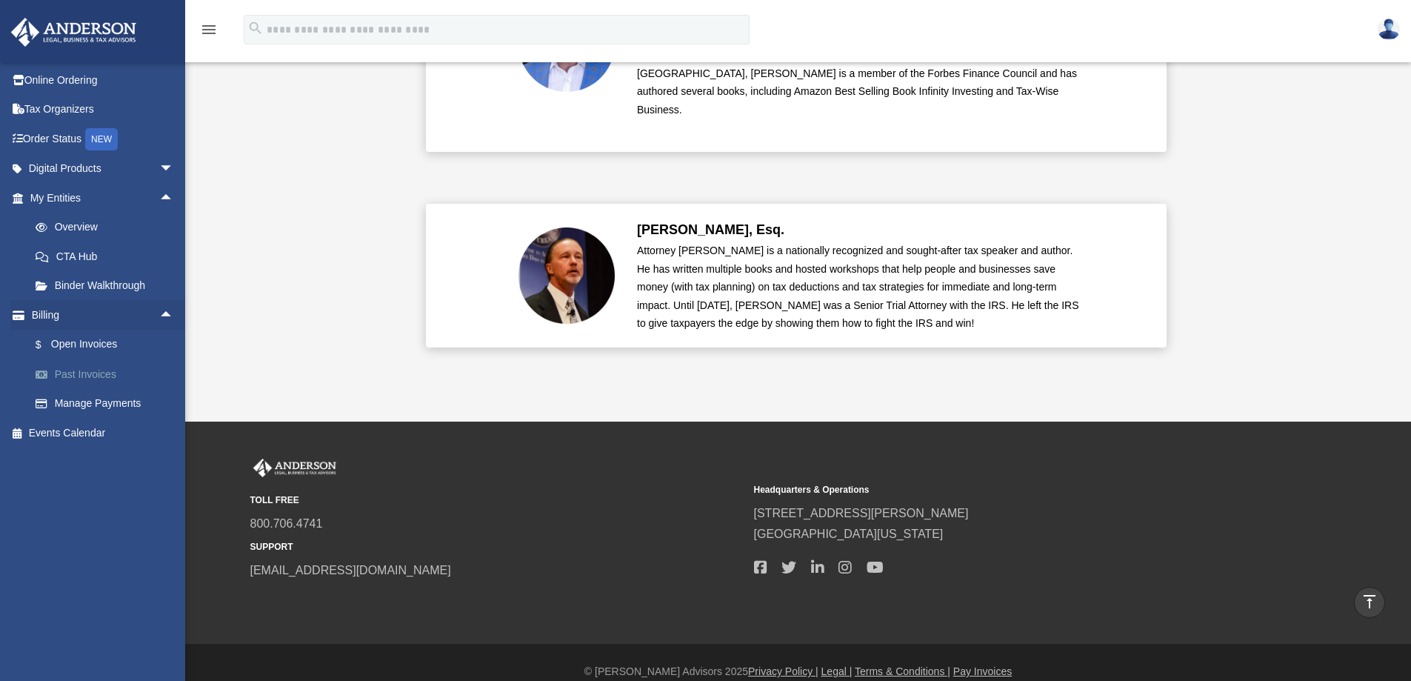
click at [125, 370] on link "Past Invoices" at bounding box center [109, 374] width 176 height 30
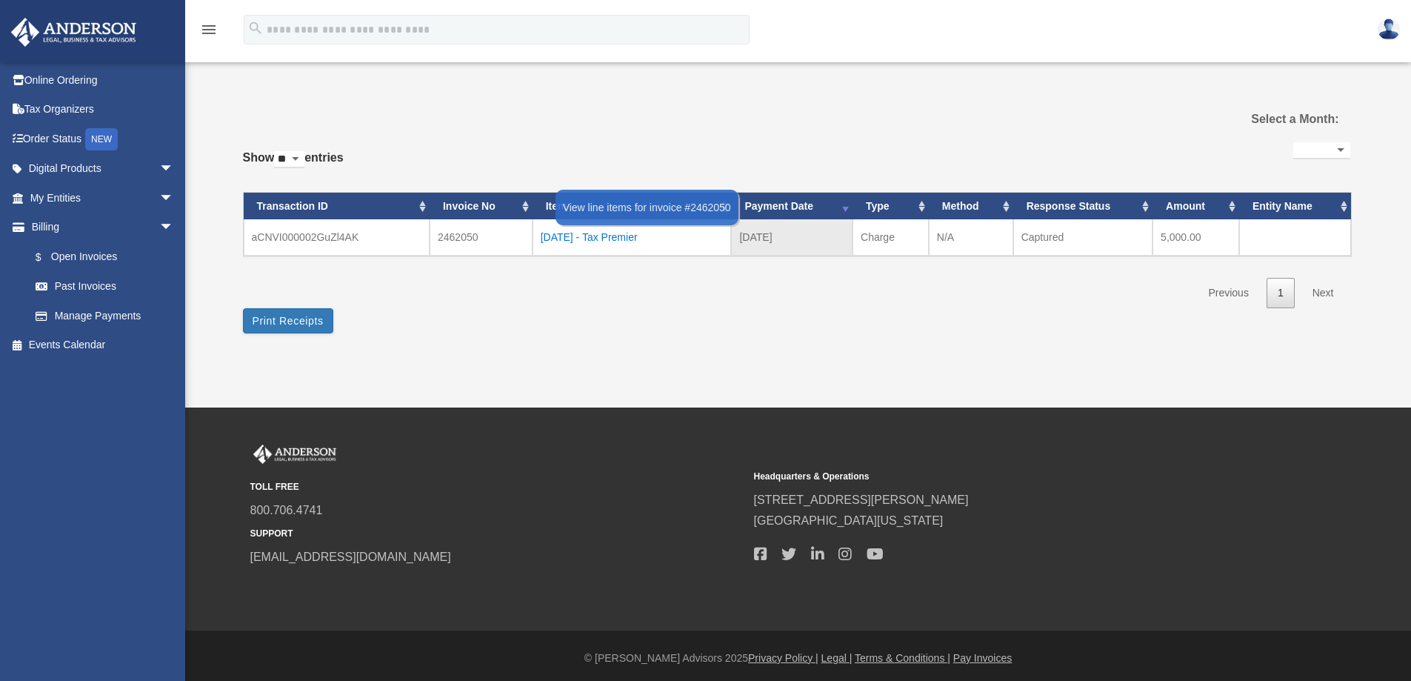
click at [616, 237] on div "[DATE] - Tax Premier" at bounding box center [632, 237] width 183 height 21
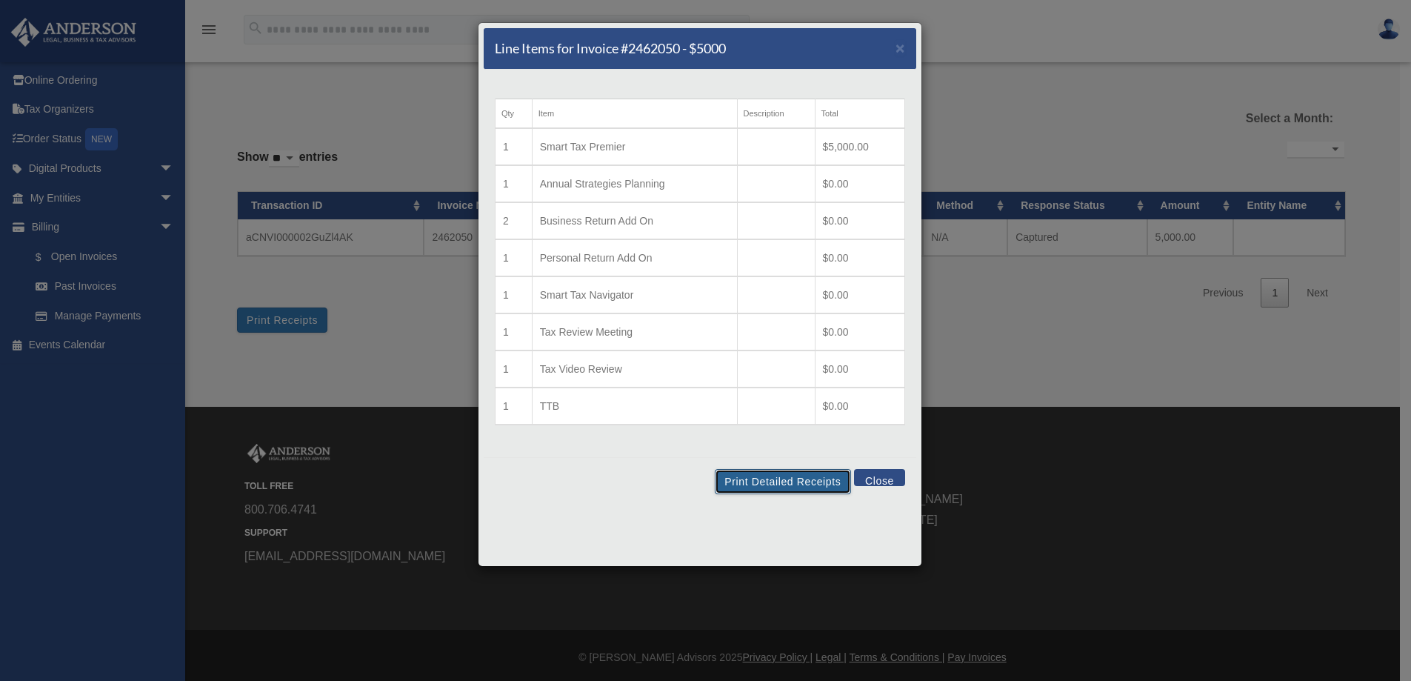
click at [797, 487] on button "Print Detailed Receipts" at bounding box center [783, 481] width 136 height 25
click at [898, 47] on span "×" at bounding box center [901, 47] width 10 height 17
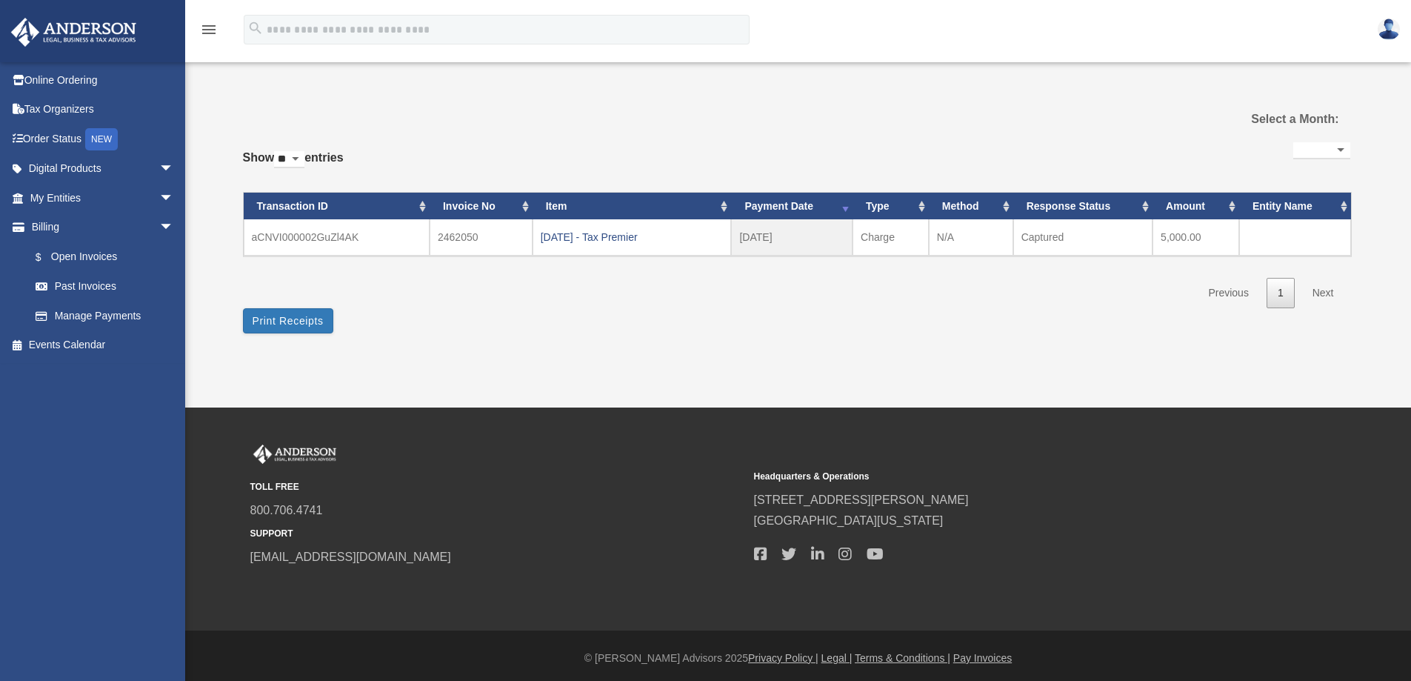
click at [1396, 24] on img at bounding box center [1389, 29] width 22 height 21
click at [1333, 145] on select "**********" at bounding box center [1321, 150] width 57 height 17
select select "**********"
click at [1293, 142] on select "**********" at bounding box center [1321, 150] width 57 height 17
click at [846, 113] on div "**********" at bounding box center [796, 216] width 1107 height 233
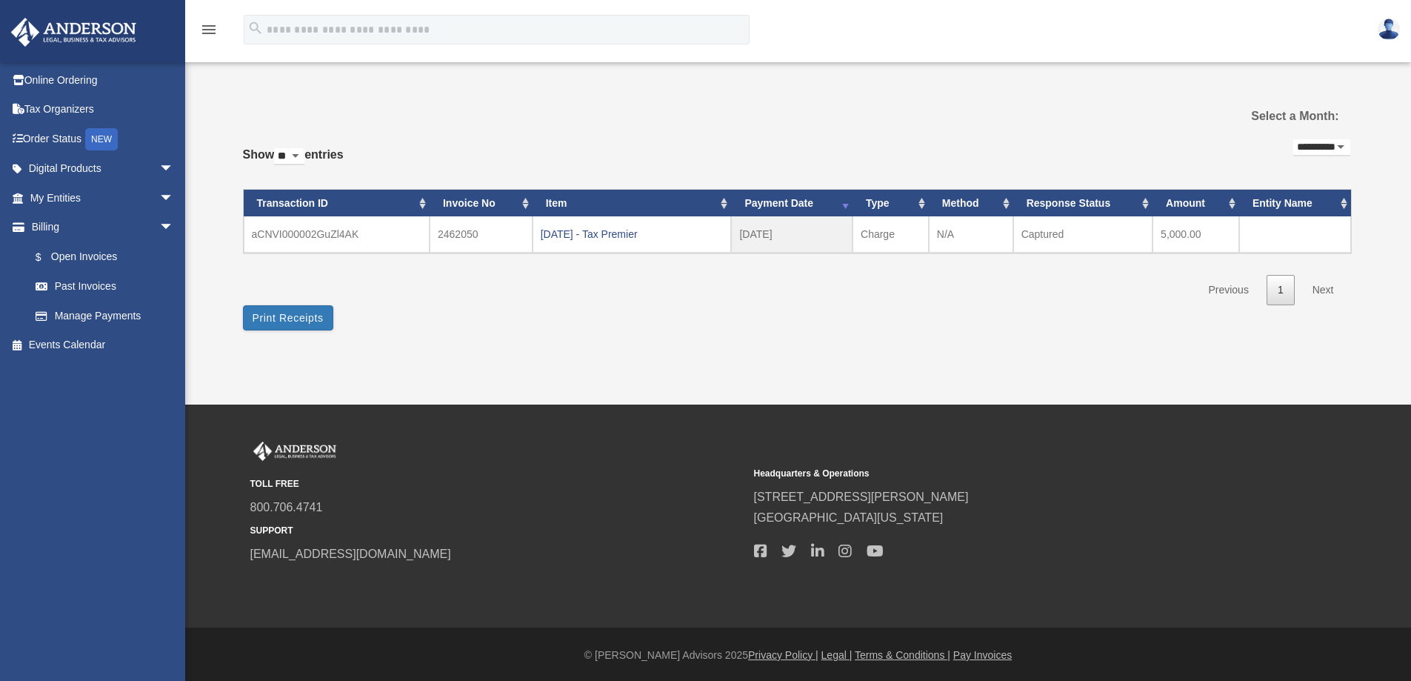
scroll to position [4, 0]
click at [1384, 38] on img at bounding box center [1389, 29] width 22 height 21
drag, startPoint x: 968, startPoint y: 97, endPoint x: 967, endPoint y: 166, distance: 68.9
click at [967, 166] on div "**********" at bounding box center [796, 212] width 1107 height 233
click at [1384, 32] on img at bounding box center [1389, 29] width 22 height 21
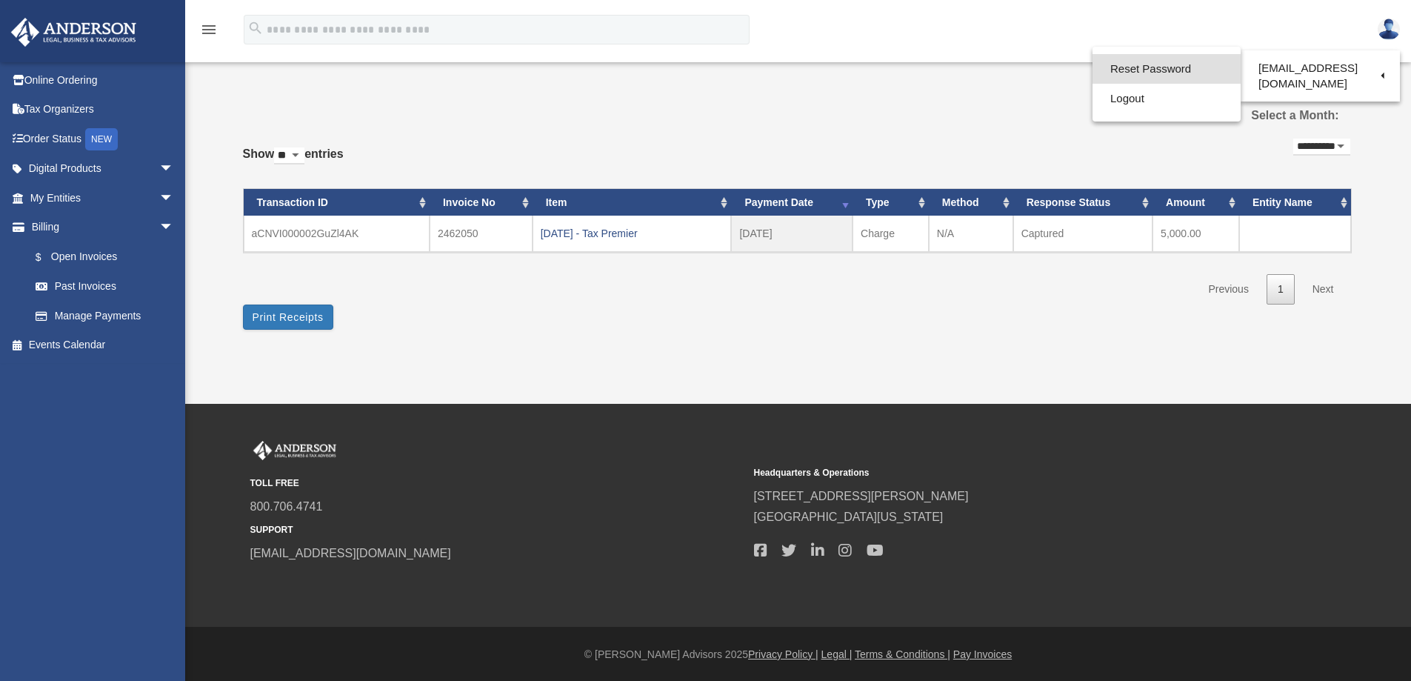
click at [1166, 73] on link "Reset Password" at bounding box center [1167, 69] width 148 height 30
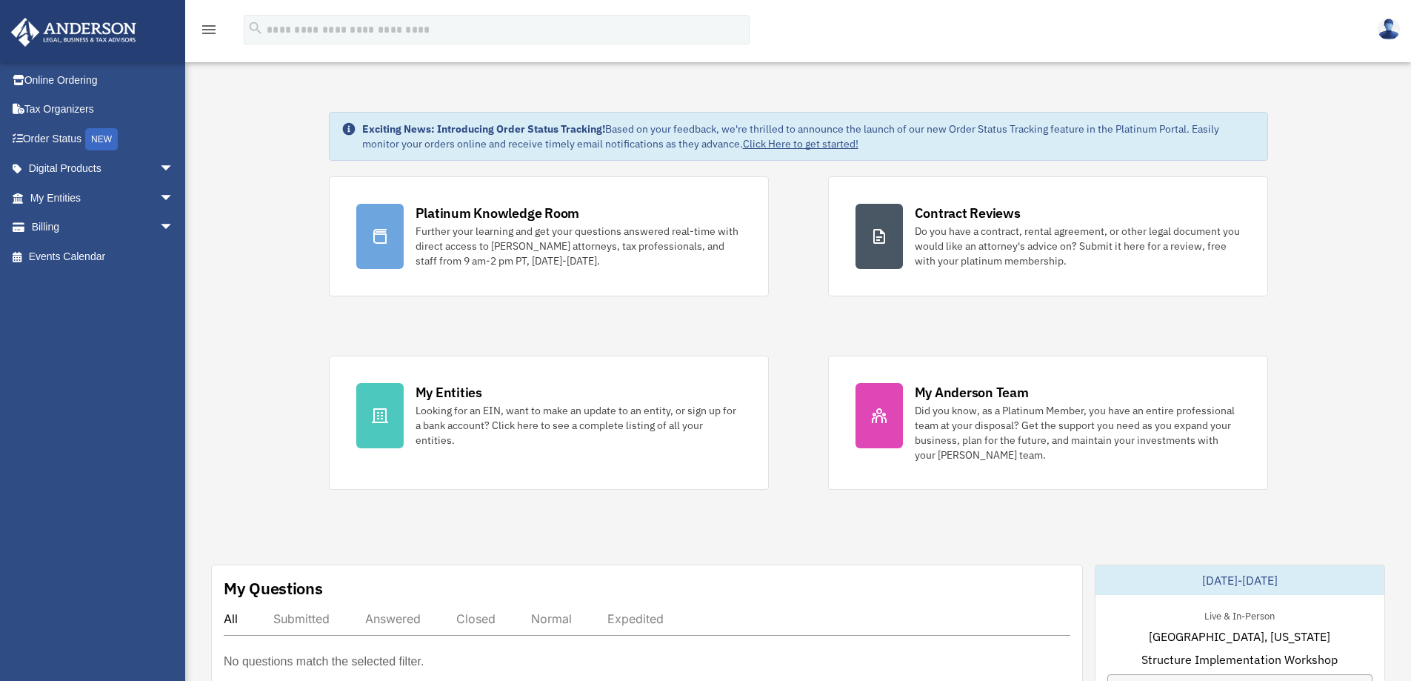
click at [1390, 28] on img at bounding box center [1389, 29] width 22 height 21
click at [1389, 24] on img at bounding box center [1389, 29] width 22 height 21
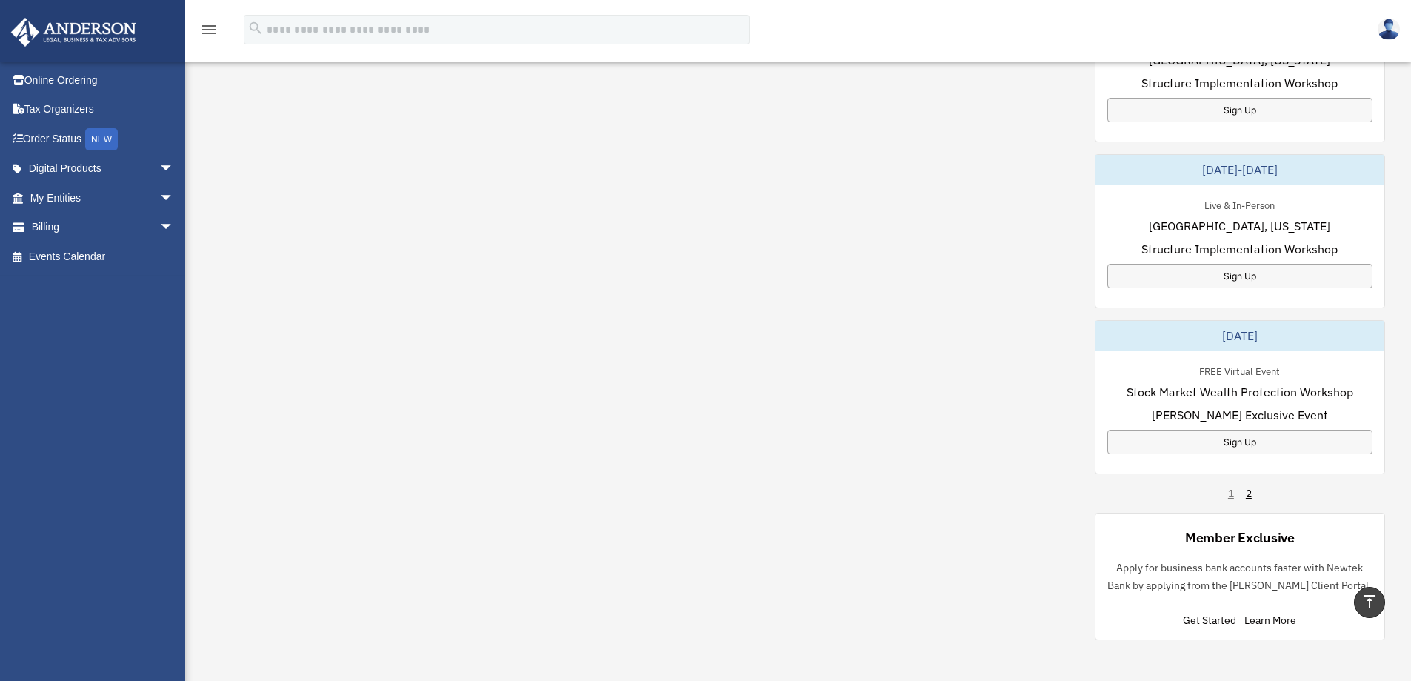
scroll to position [1073, 0]
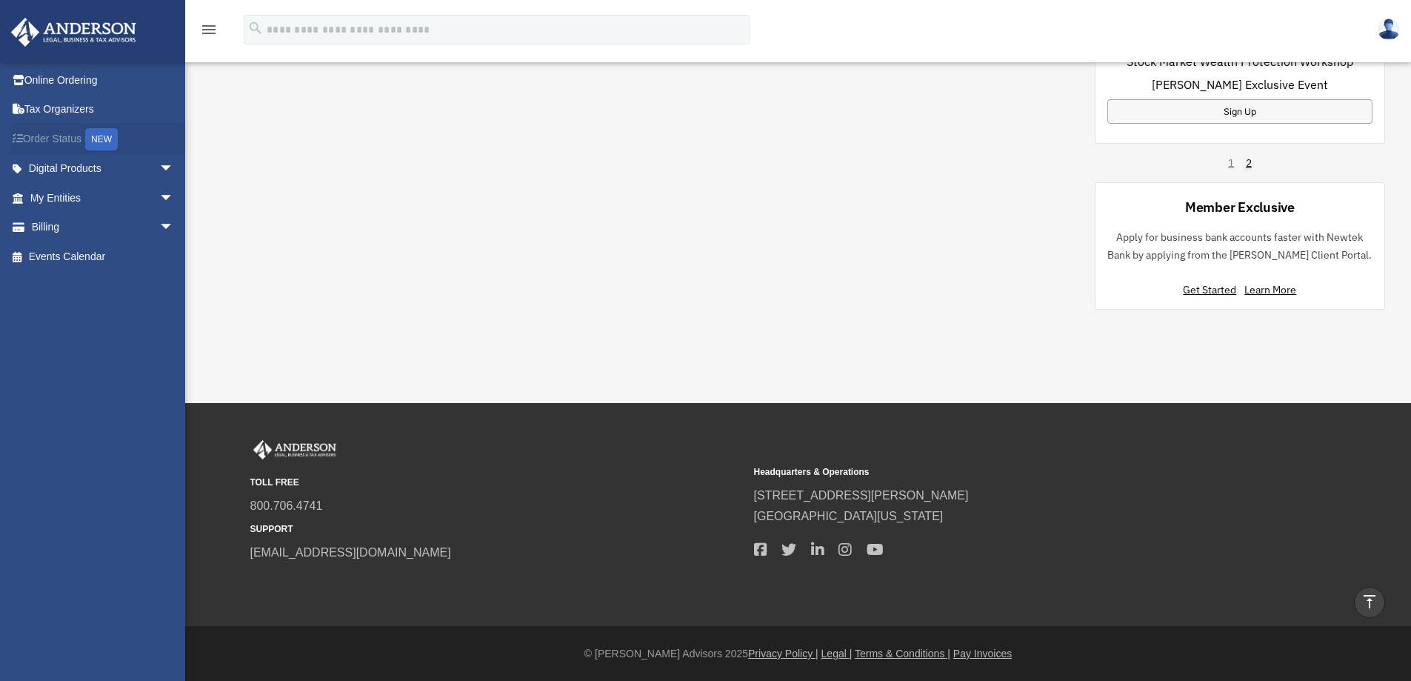
click at [73, 132] on link "Order Status NEW" at bounding box center [103, 139] width 186 height 30
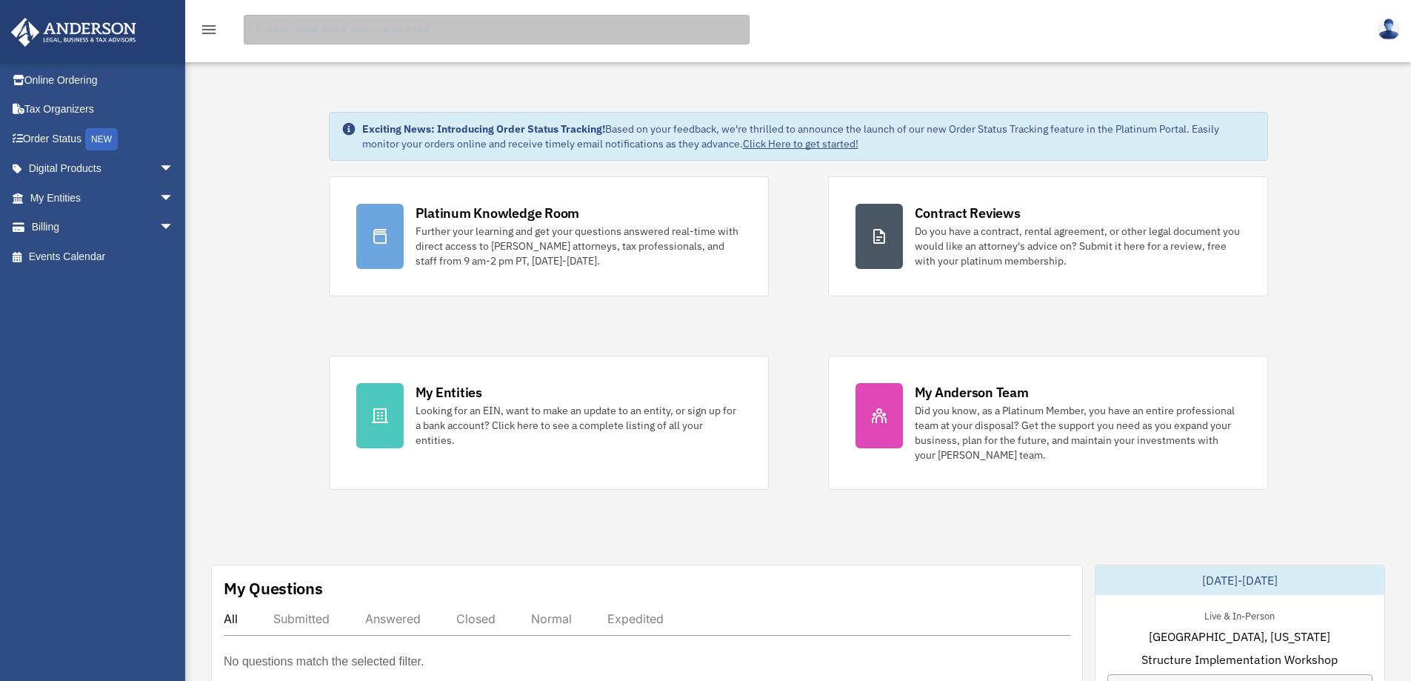
click at [419, 33] on input "search" at bounding box center [497, 30] width 506 height 30
type input "**********"
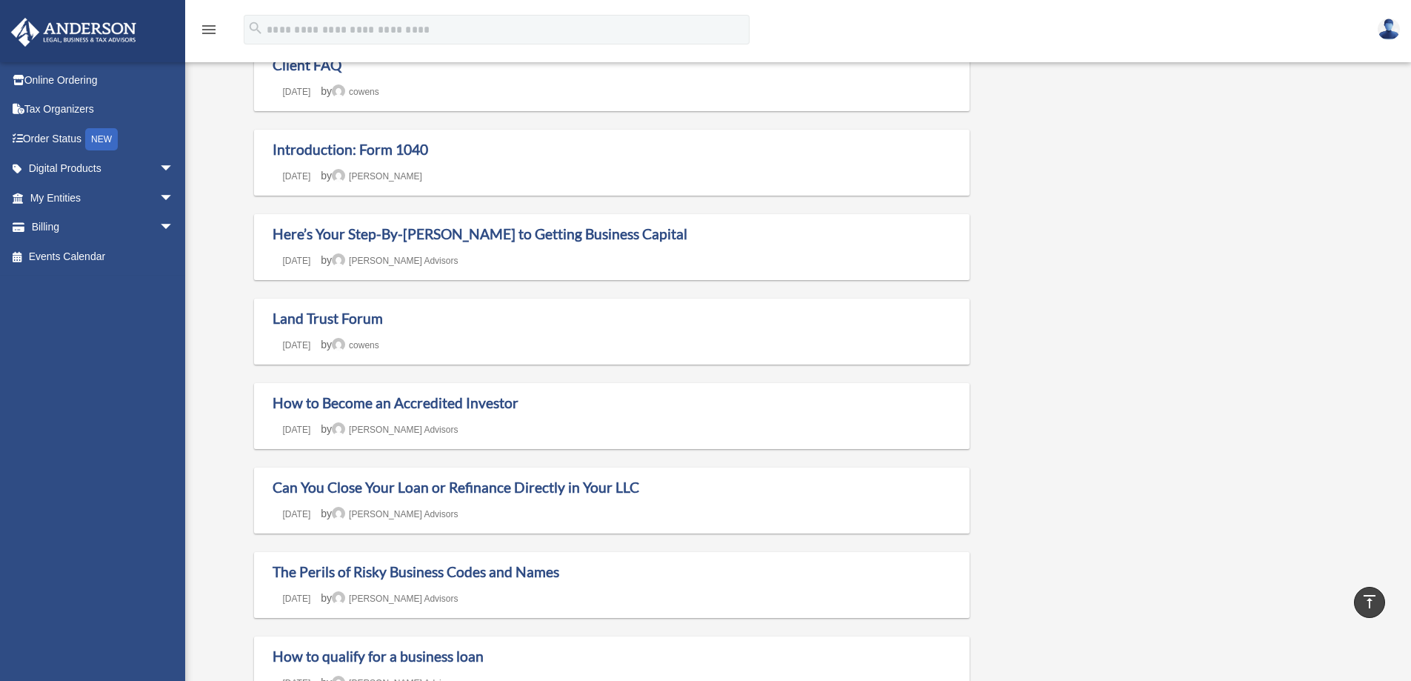
scroll to position [519, 0]
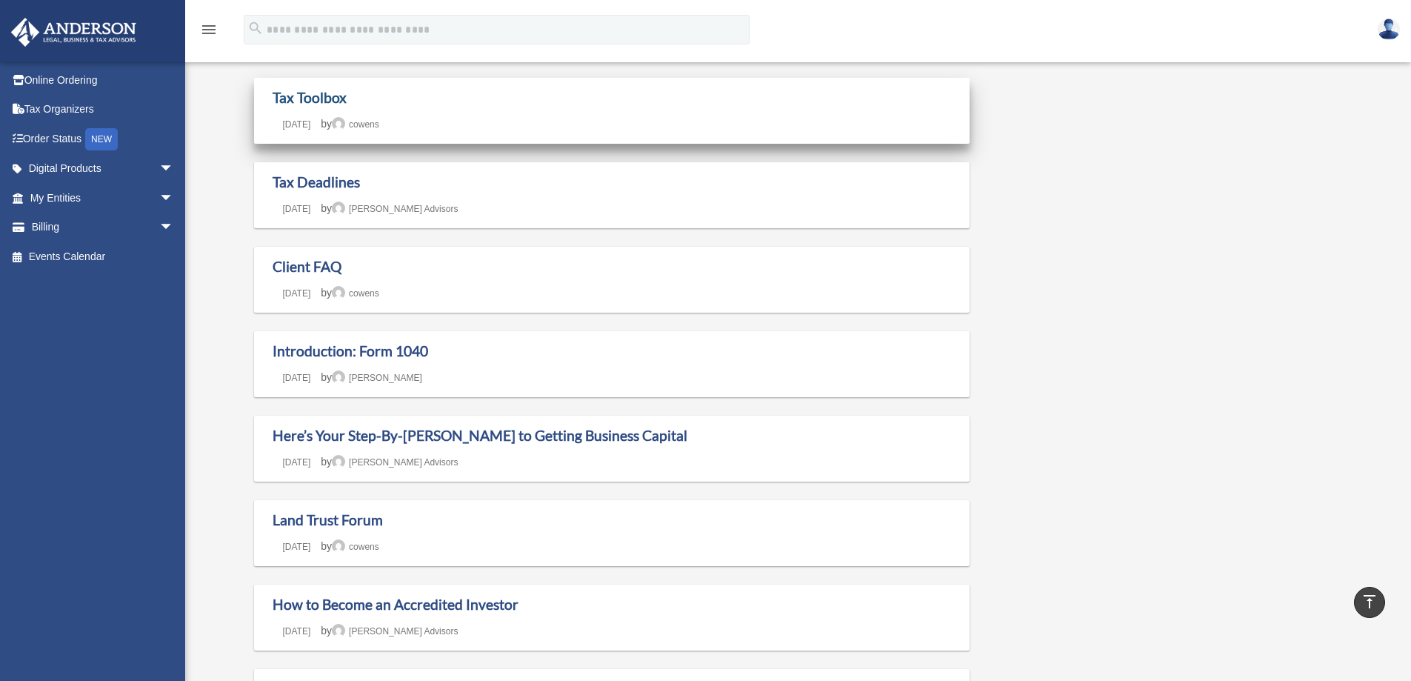
click at [331, 94] on link "Tax Toolbox" at bounding box center [310, 97] width 74 height 17
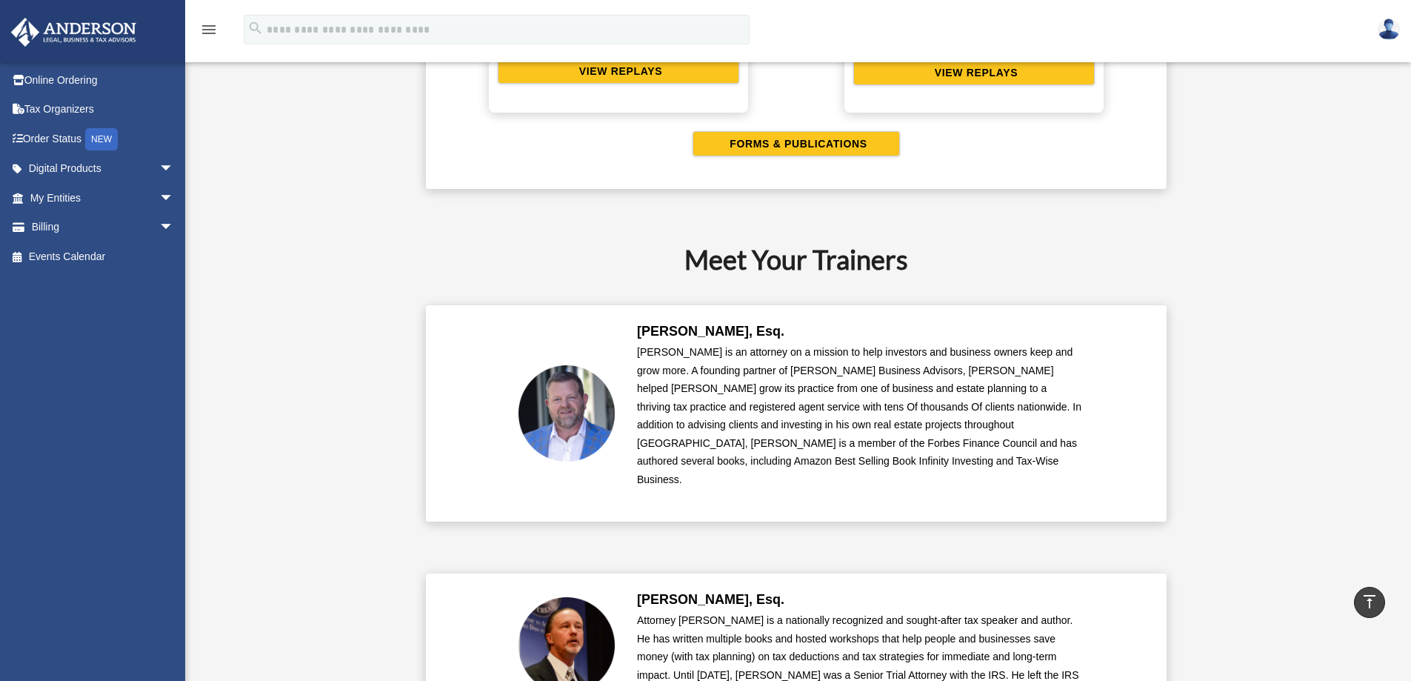
scroll to position [3555, 0]
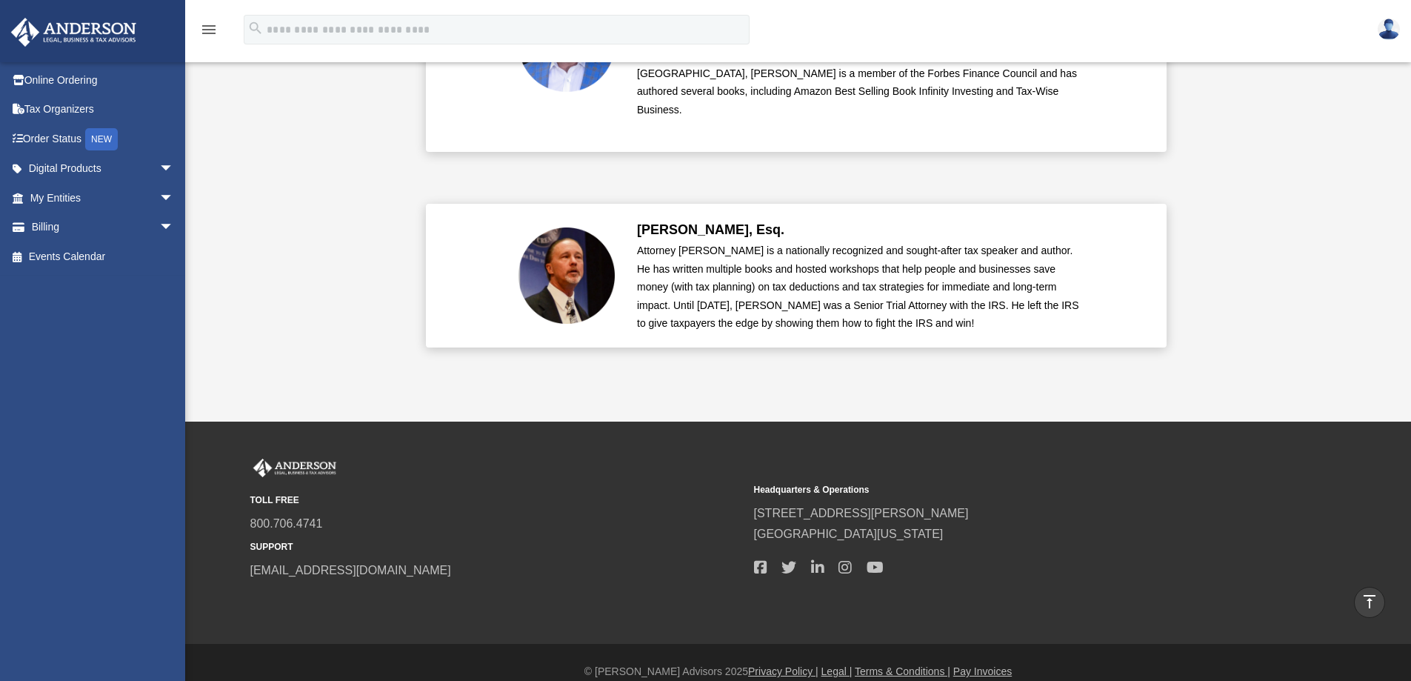
click at [209, 32] on icon "menu" at bounding box center [209, 30] width 18 height 18
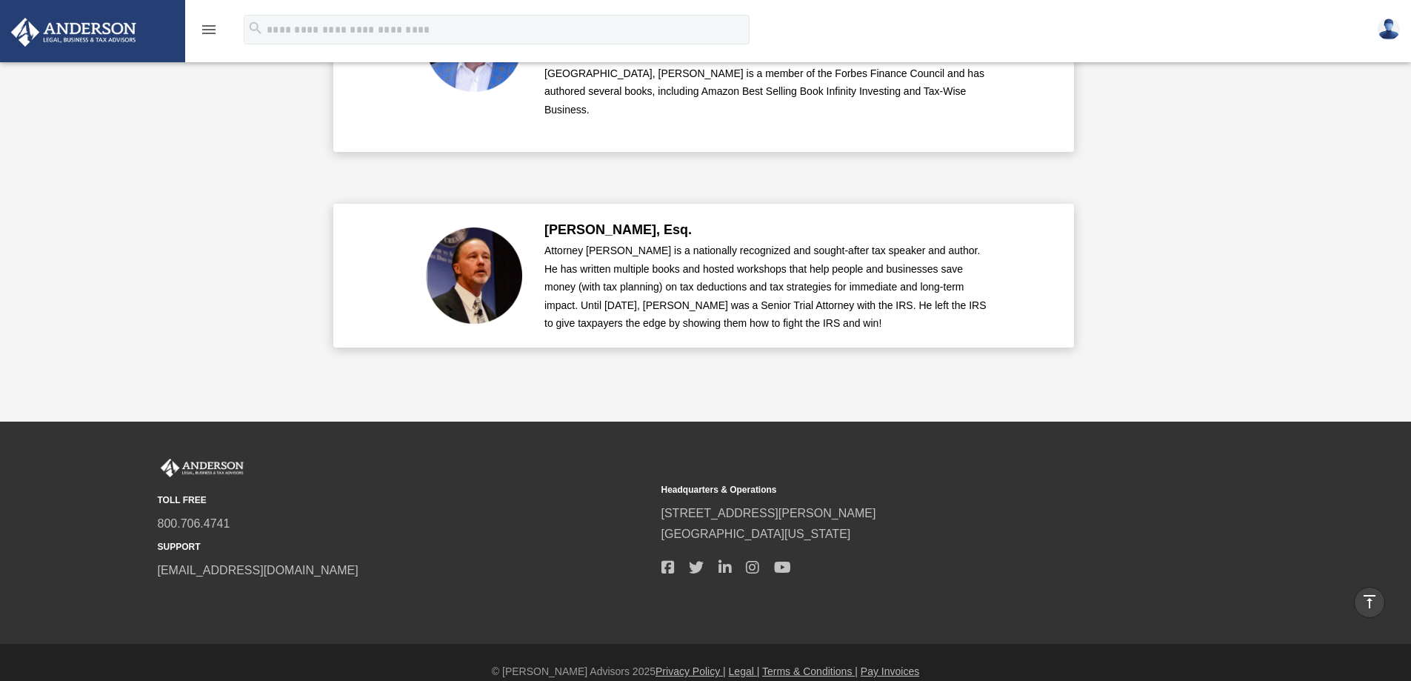
click at [209, 33] on icon "menu" at bounding box center [209, 30] width 18 height 18
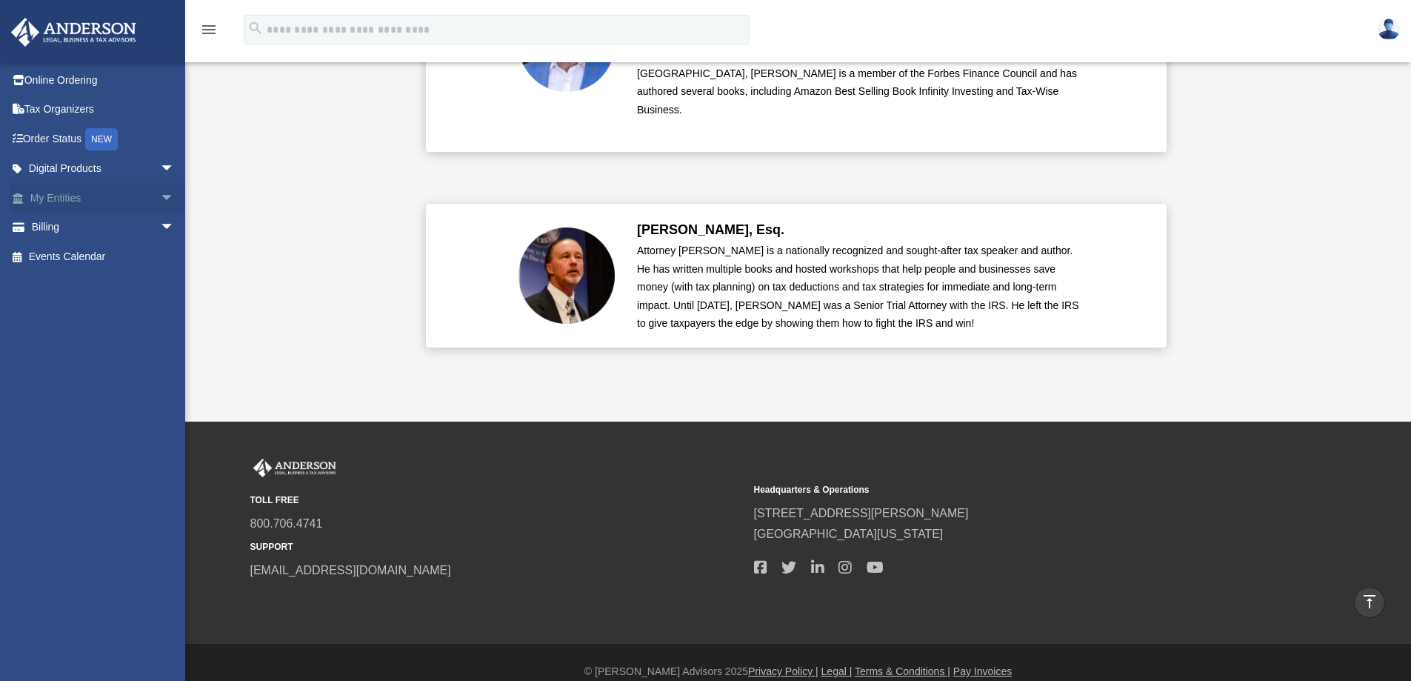
click at [164, 196] on span "arrow_drop_down" at bounding box center [174, 198] width 30 height 30
click at [127, 276] on link "Binder Walkthrough" at bounding box center [109, 286] width 176 height 30
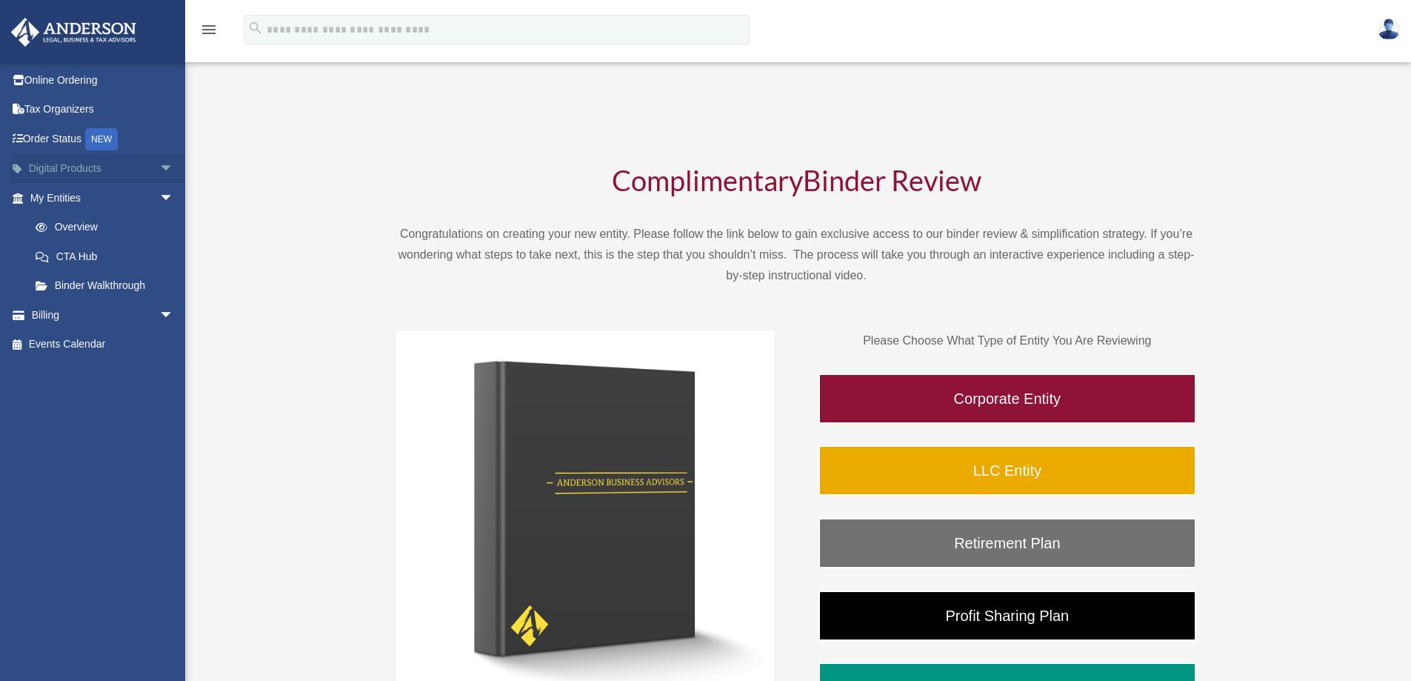
click at [159, 166] on span "arrow_drop_down" at bounding box center [174, 169] width 30 height 30
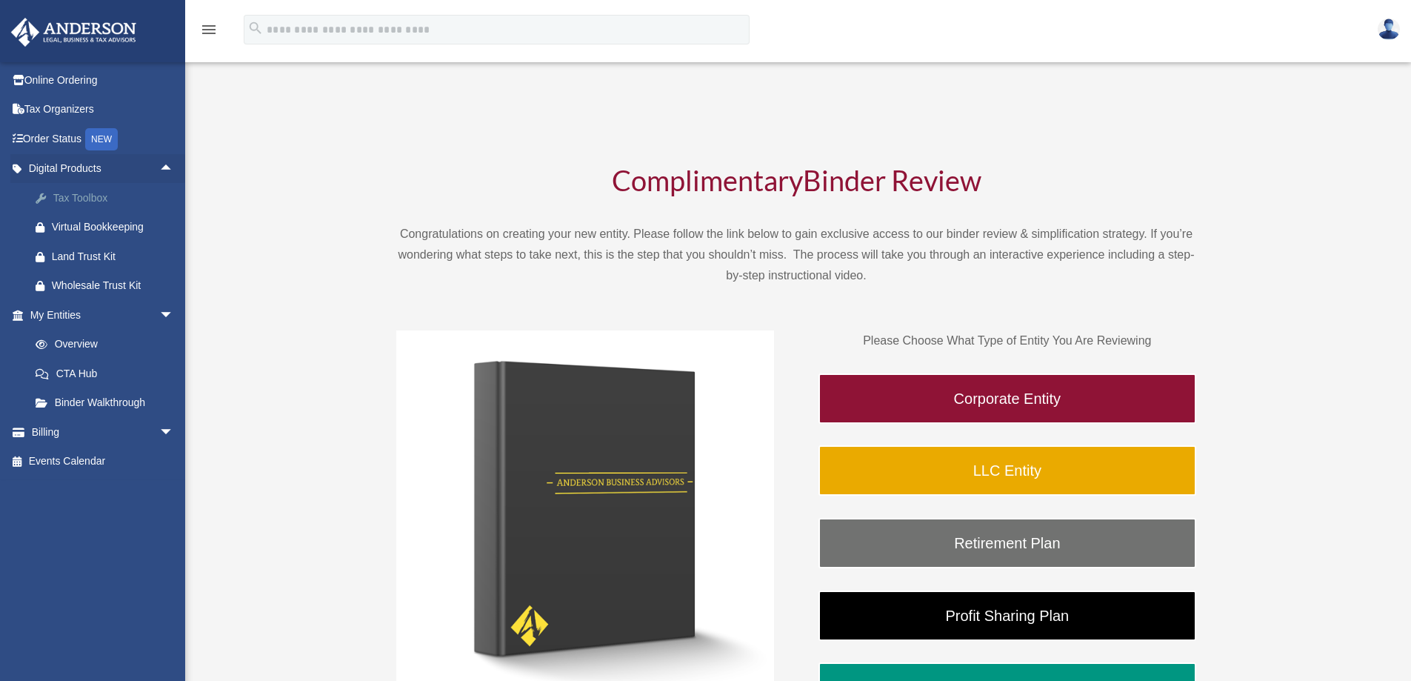
click at [90, 195] on div "Tax Toolbox" at bounding box center [115, 198] width 126 height 19
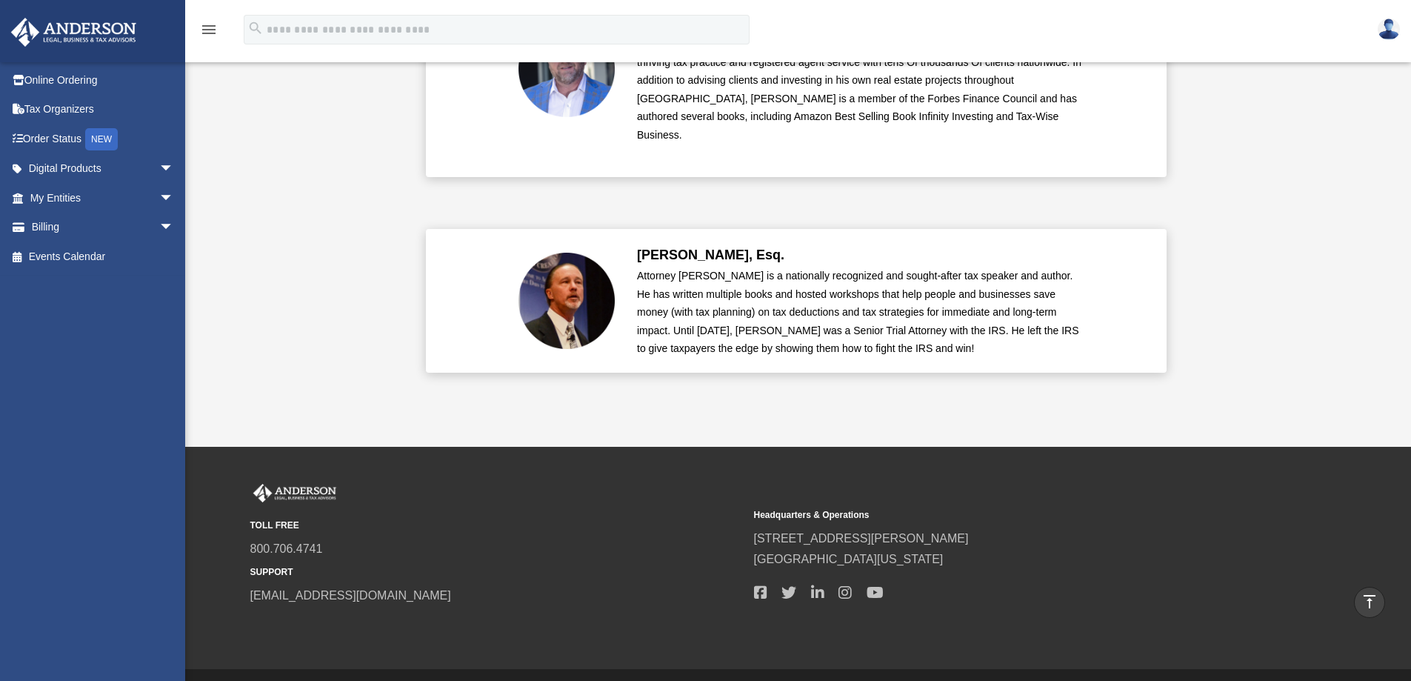
scroll to position [3555, 0]
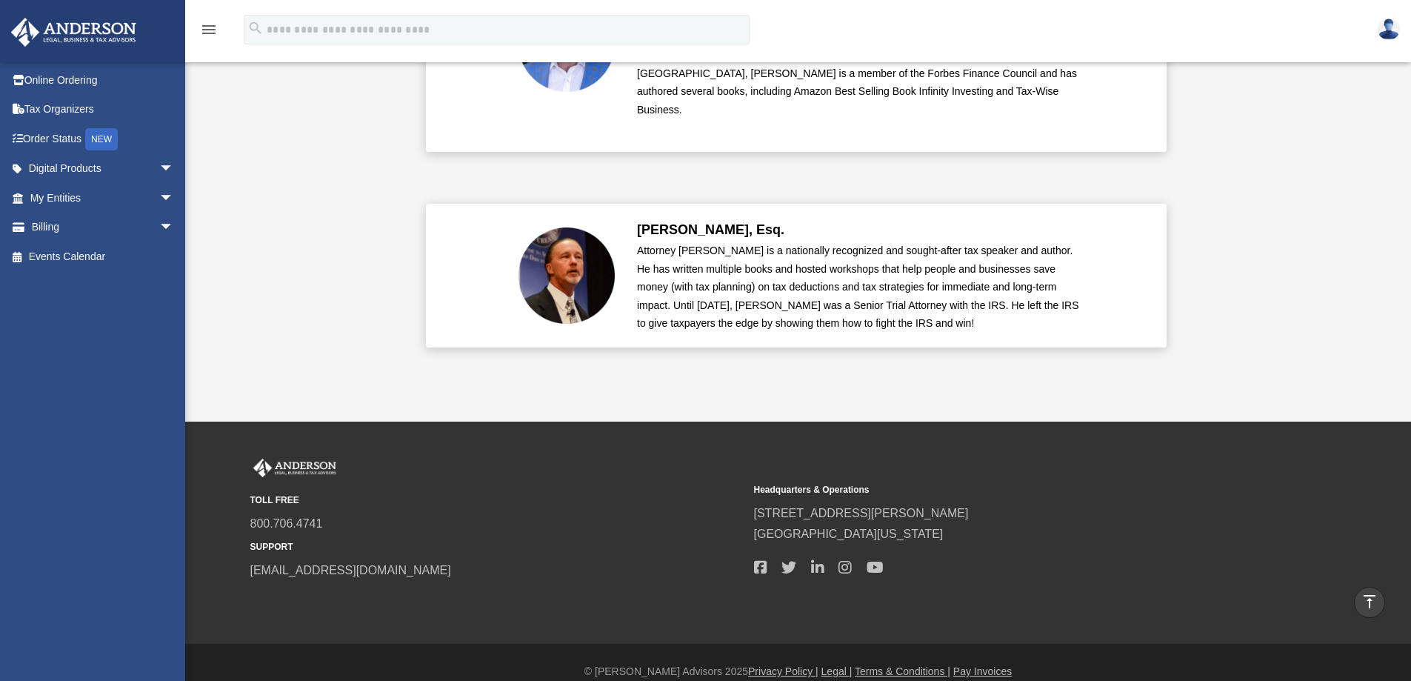
click at [93, 33] on img at bounding box center [74, 32] width 134 height 29
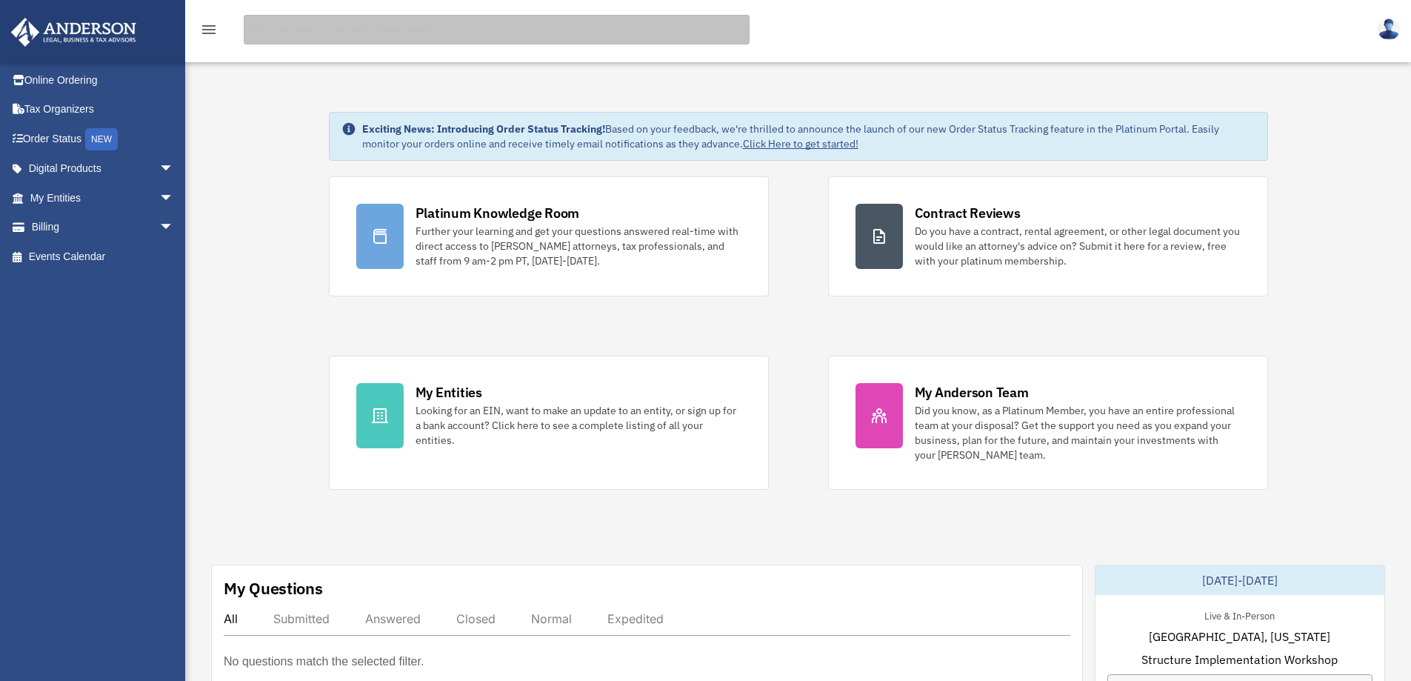
click at [401, 29] on input "search" at bounding box center [497, 30] width 506 height 30
type input "**********"
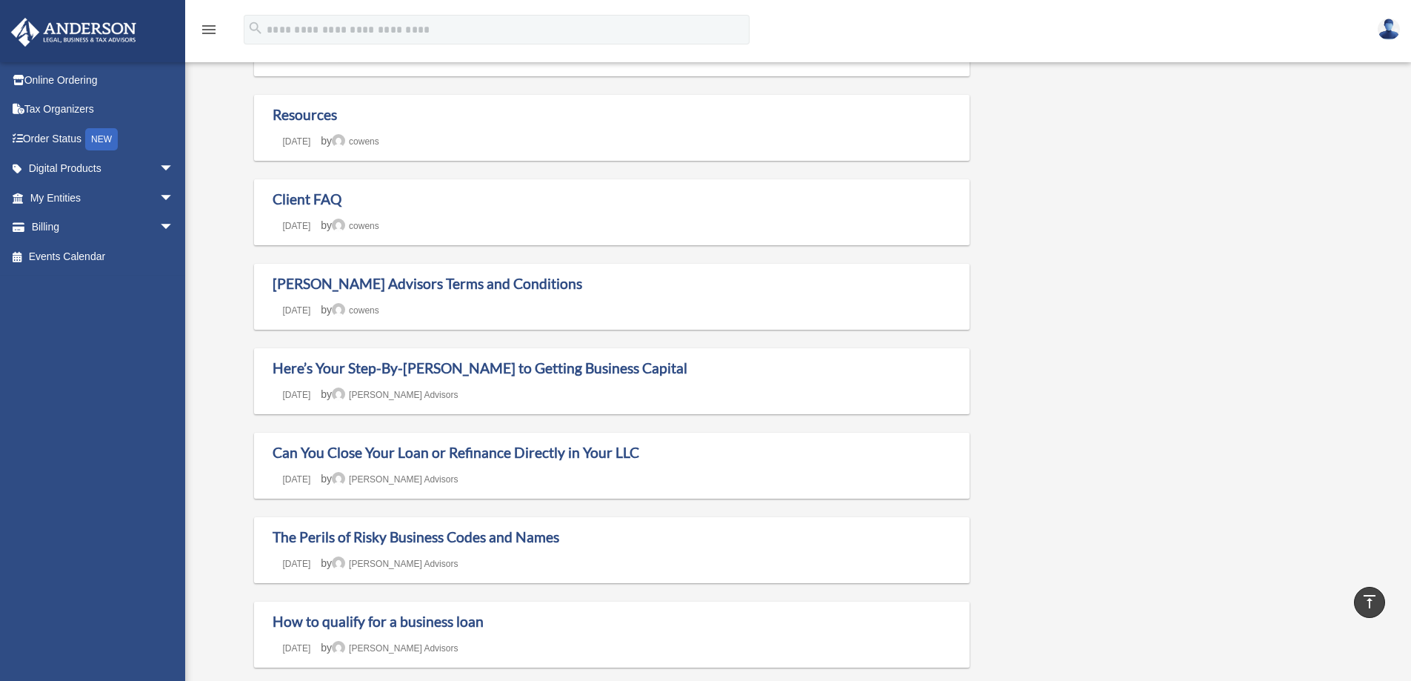
scroll to position [222, 0]
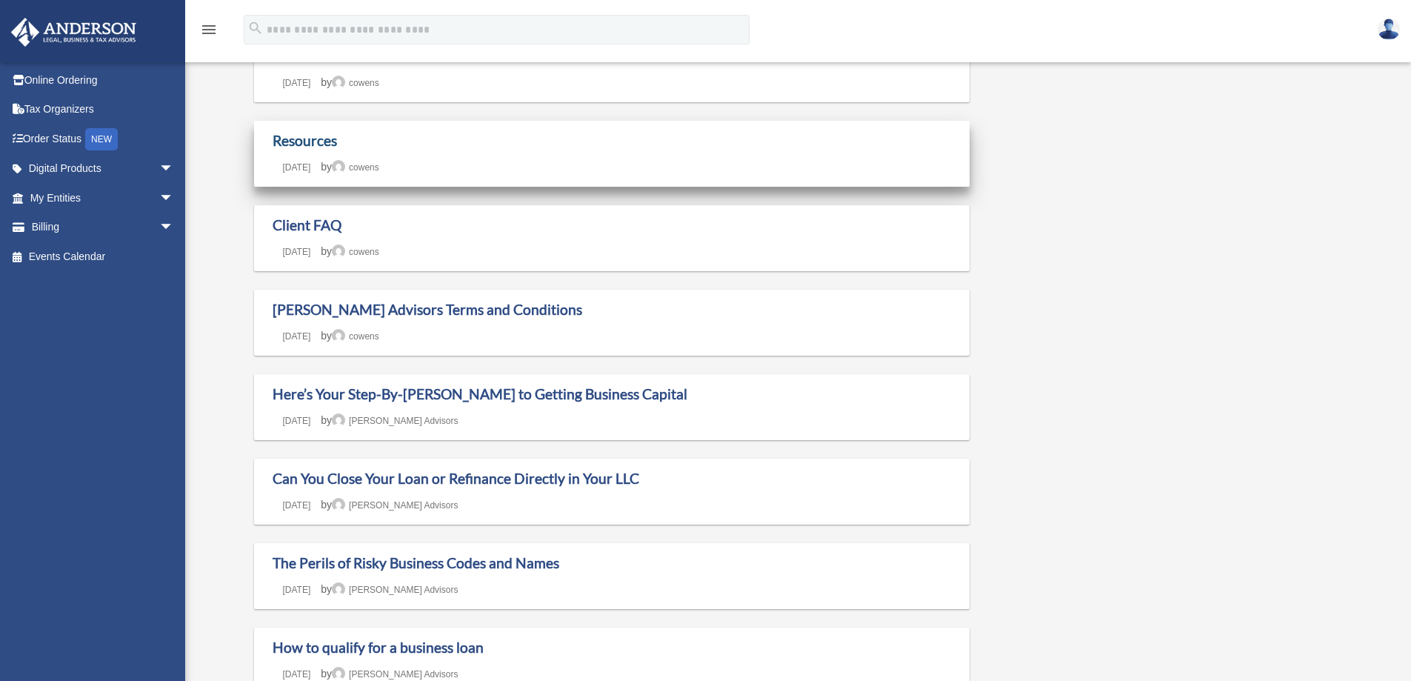
click at [284, 136] on link "Resources" at bounding box center [305, 140] width 64 height 17
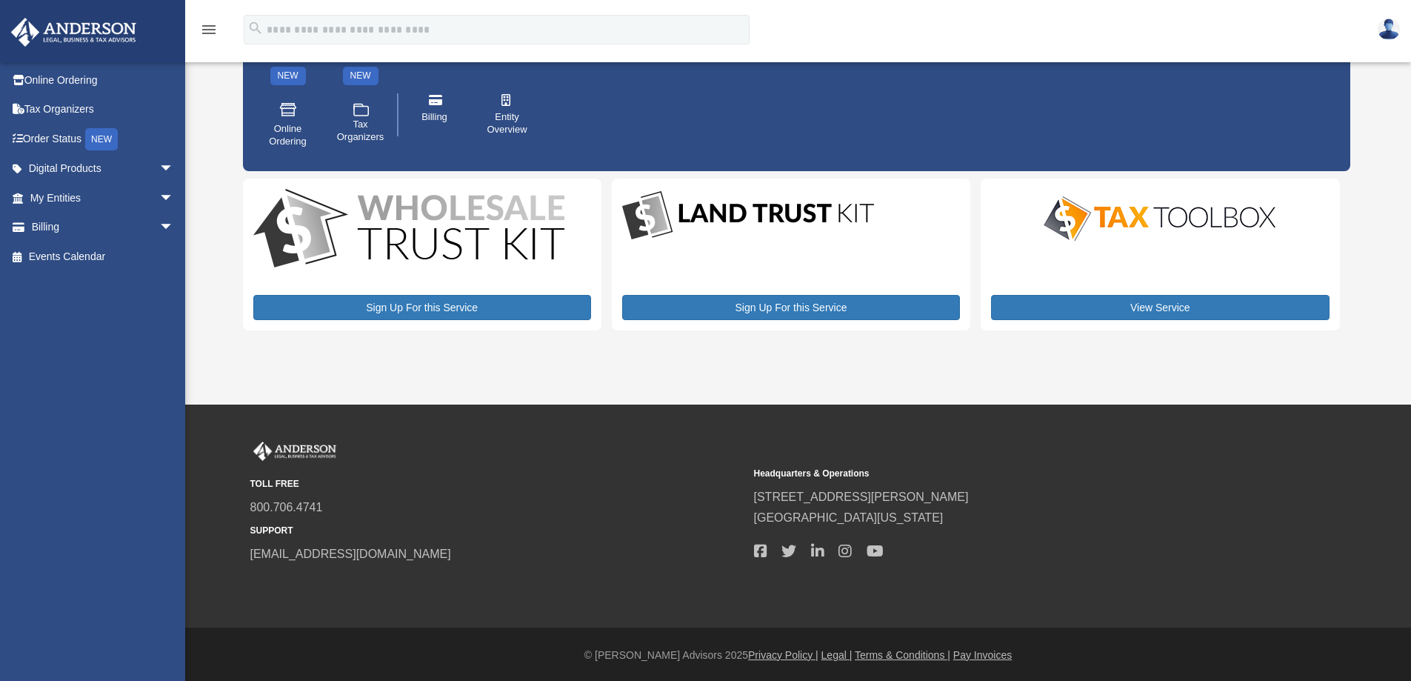
scroll to position [89, 0]
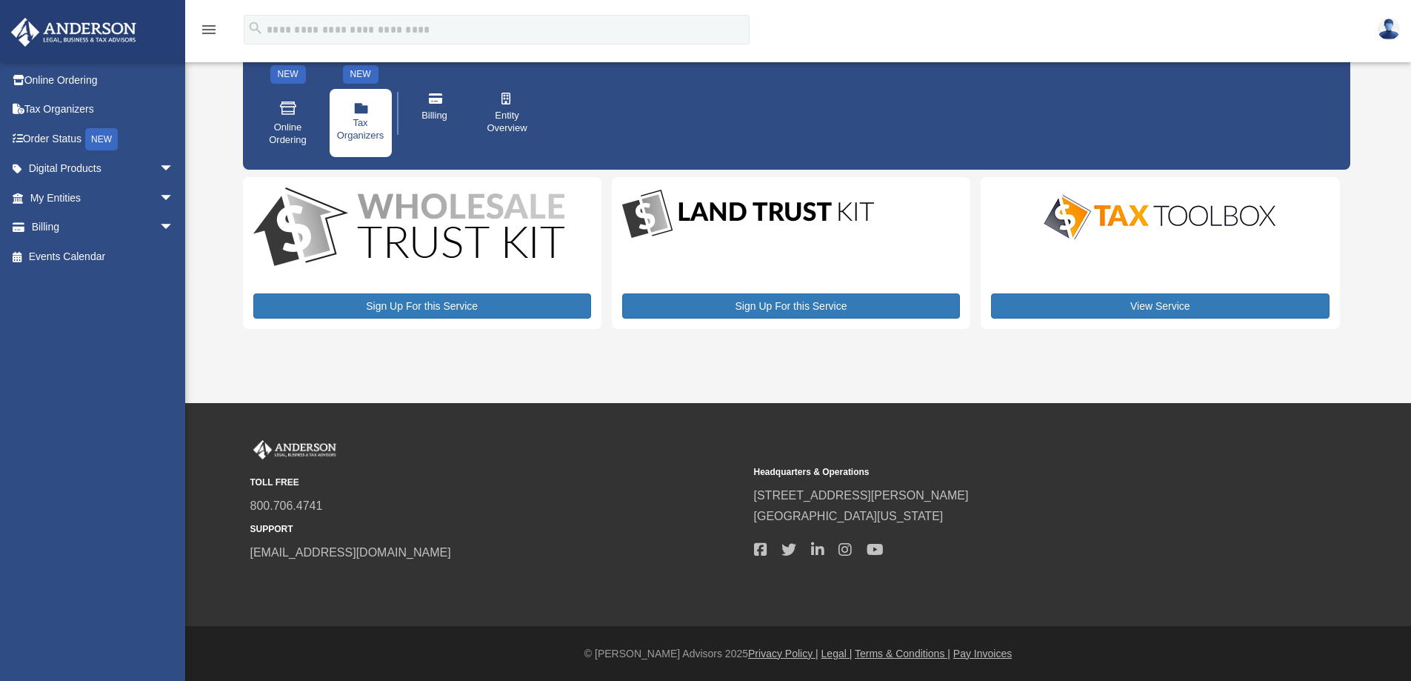
click at [337, 118] on span "Tax Organizers" at bounding box center [360, 129] width 47 height 25
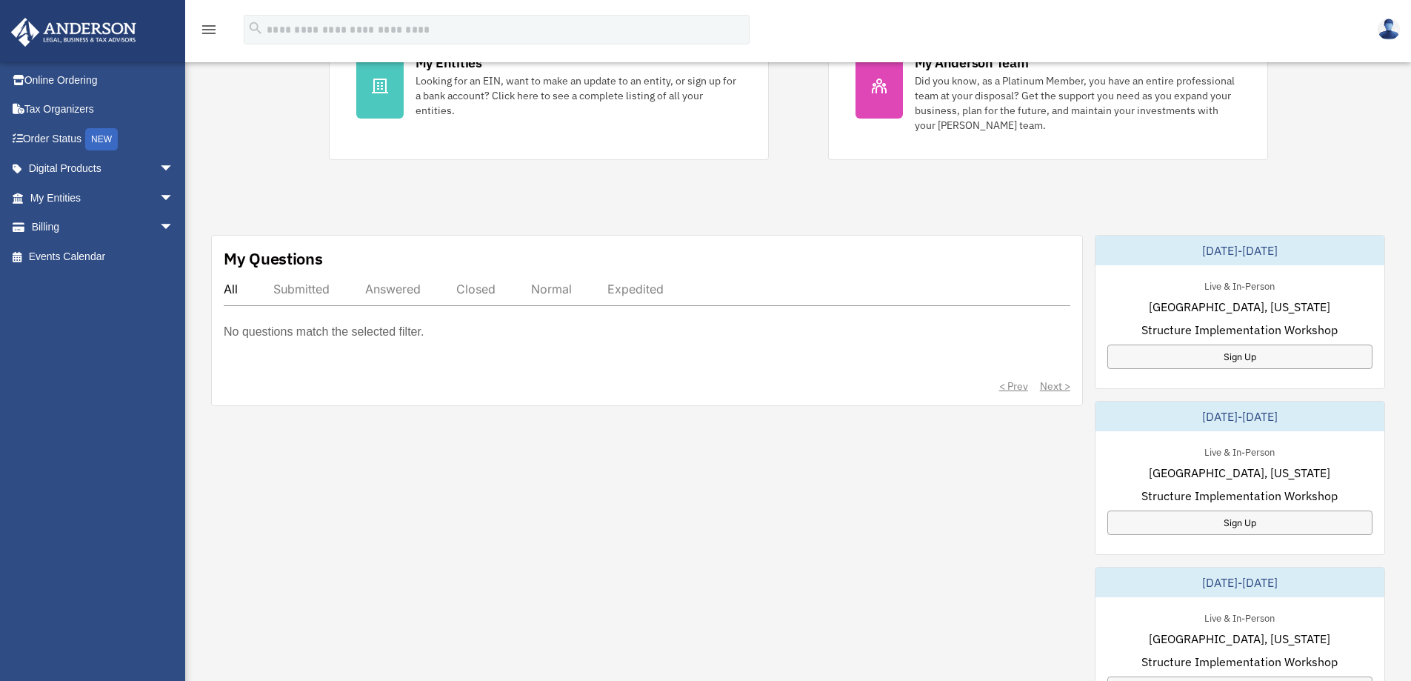
scroll to position [370, 0]
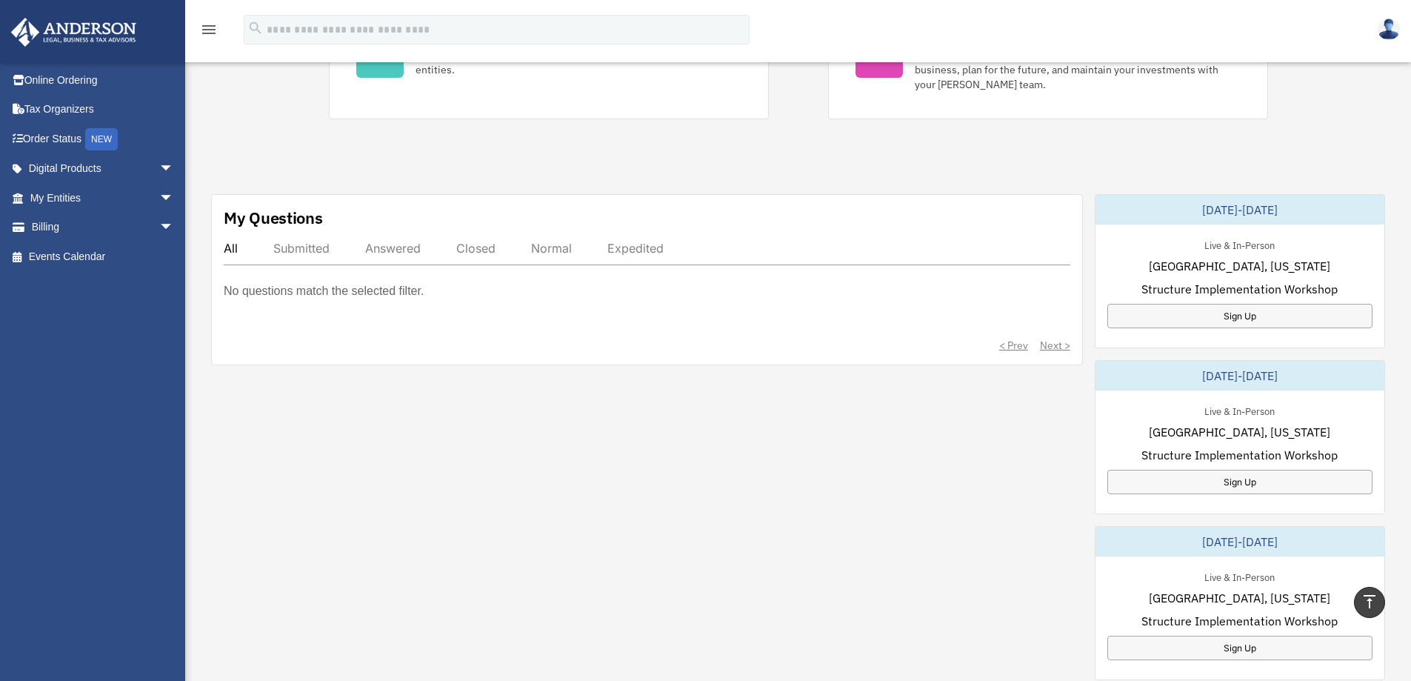
click at [90, 27] on img at bounding box center [74, 32] width 134 height 29
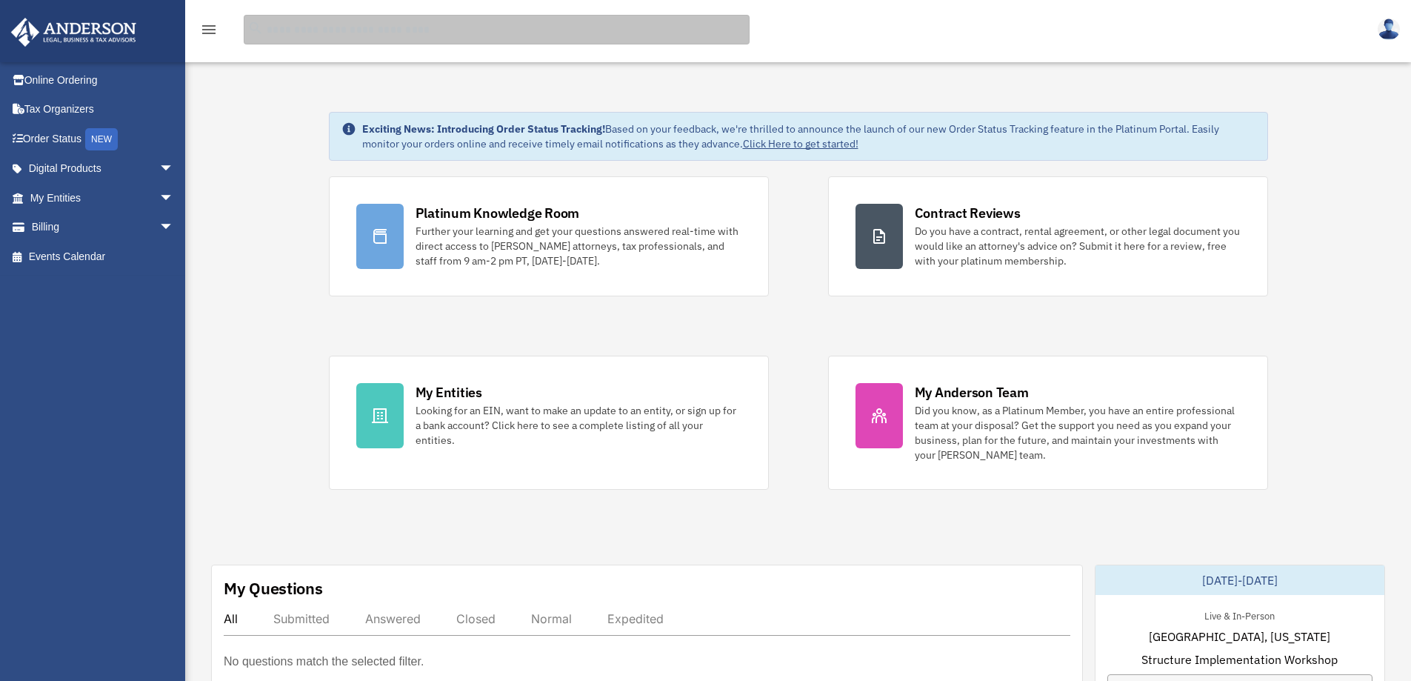
click at [364, 39] on input "search" at bounding box center [497, 30] width 506 height 30
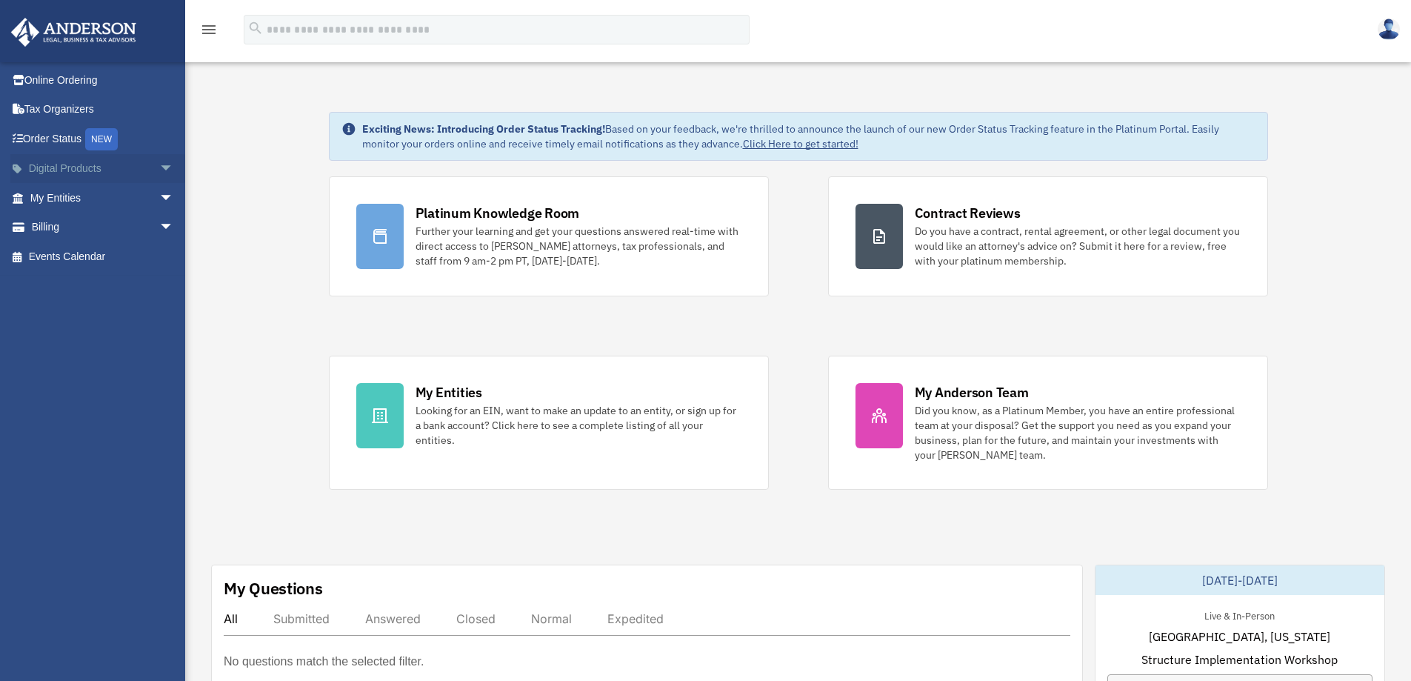
click at [165, 167] on span "arrow_drop_down" at bounding box center [174, 169] width 30 height 30
click at [159, 313] on span "arrow_drop_down" at bounding box center [174, 315] width 30 height 30
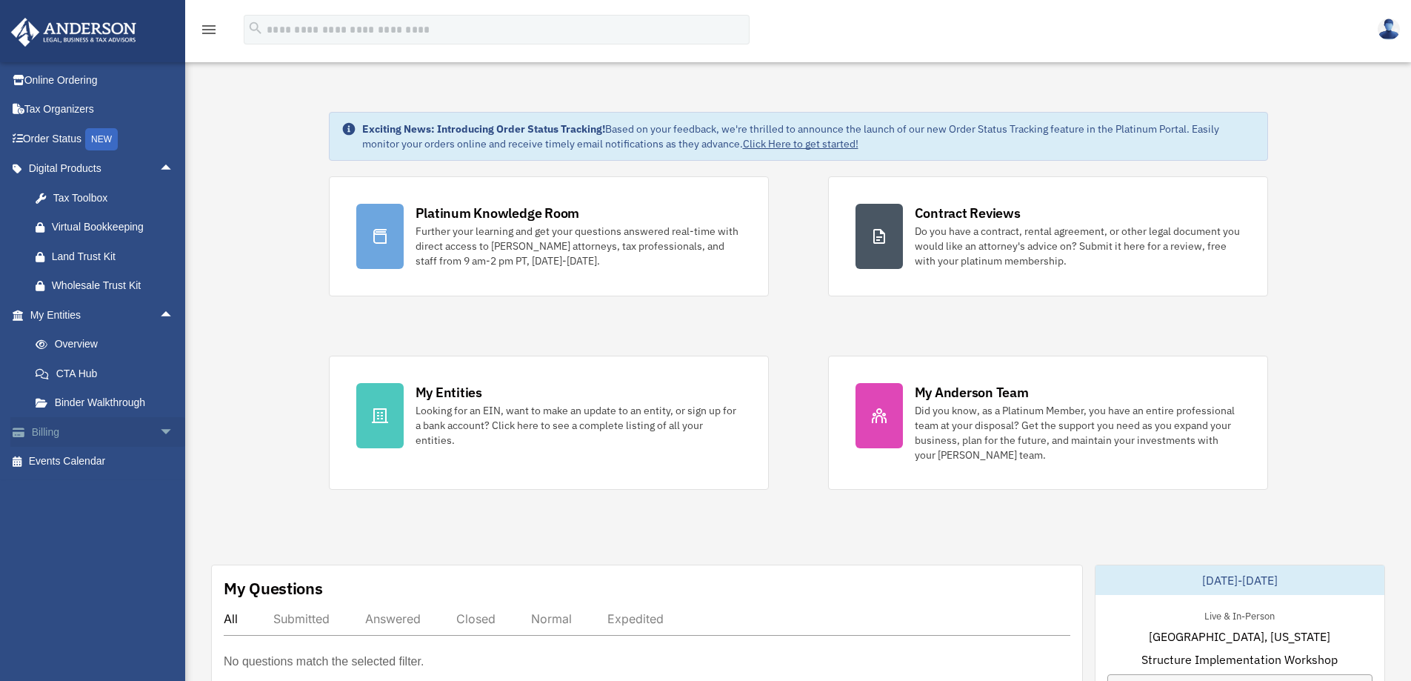
click at [159, 424] on span "arrow_drop_down" at bounding box center [174, 432] width 30 height 30
click at [119, 199] on div "Tax Toolbox" at bounding box center [115, 198] width 126 height 19
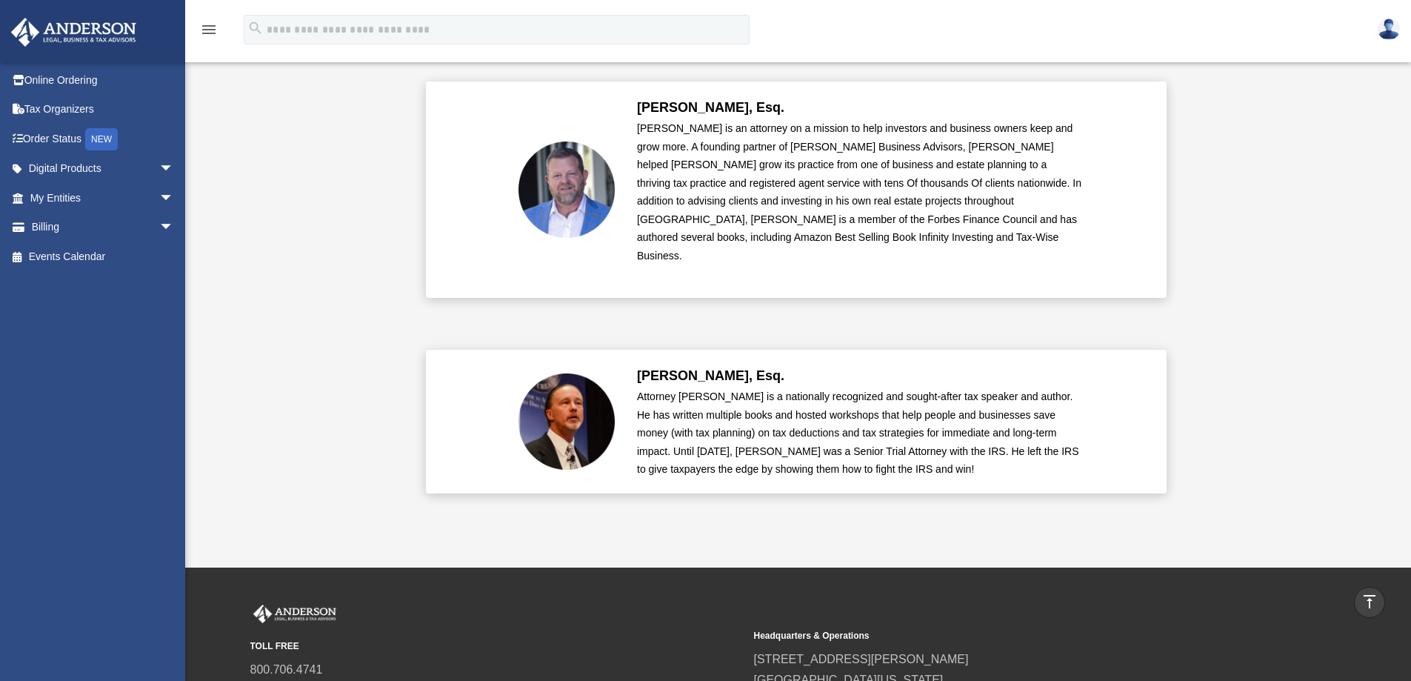
scroll to position [3555, 0]
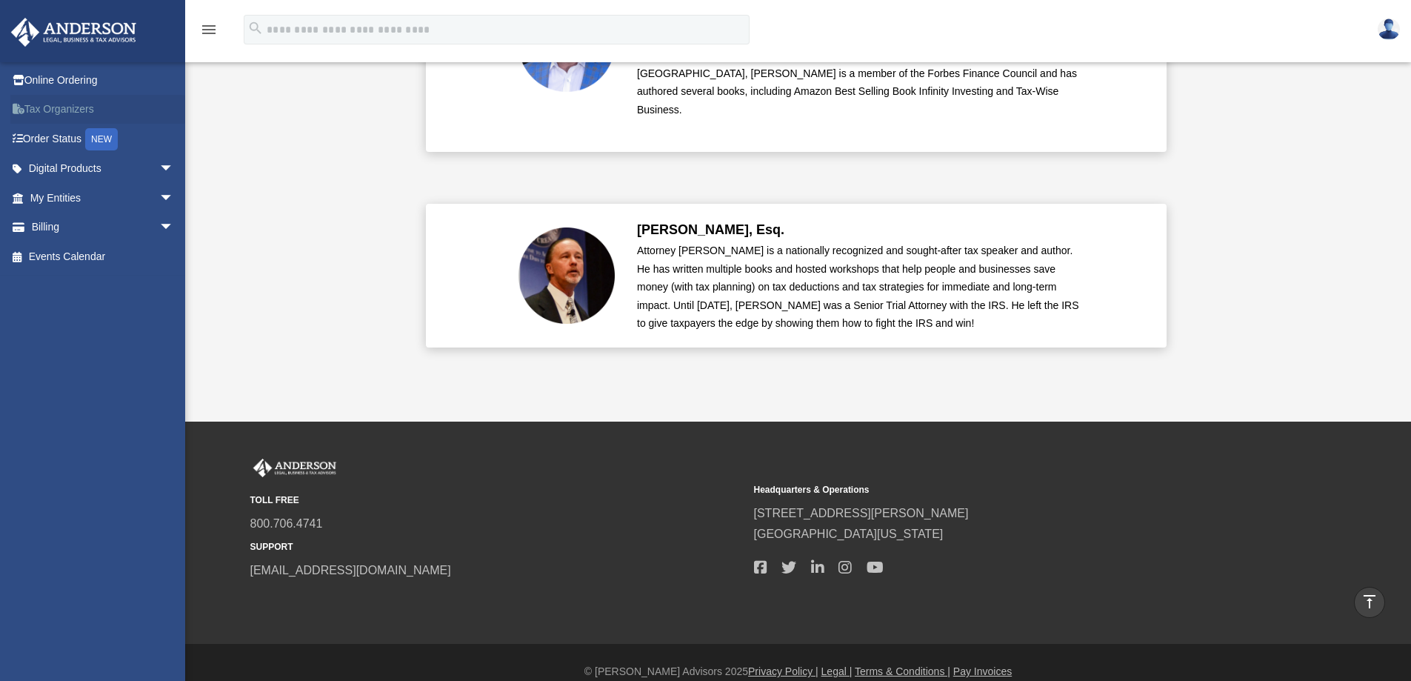
click at [70, 107] on link "Tax Organizers" at bounding box center [103, 110] width 186 height 30
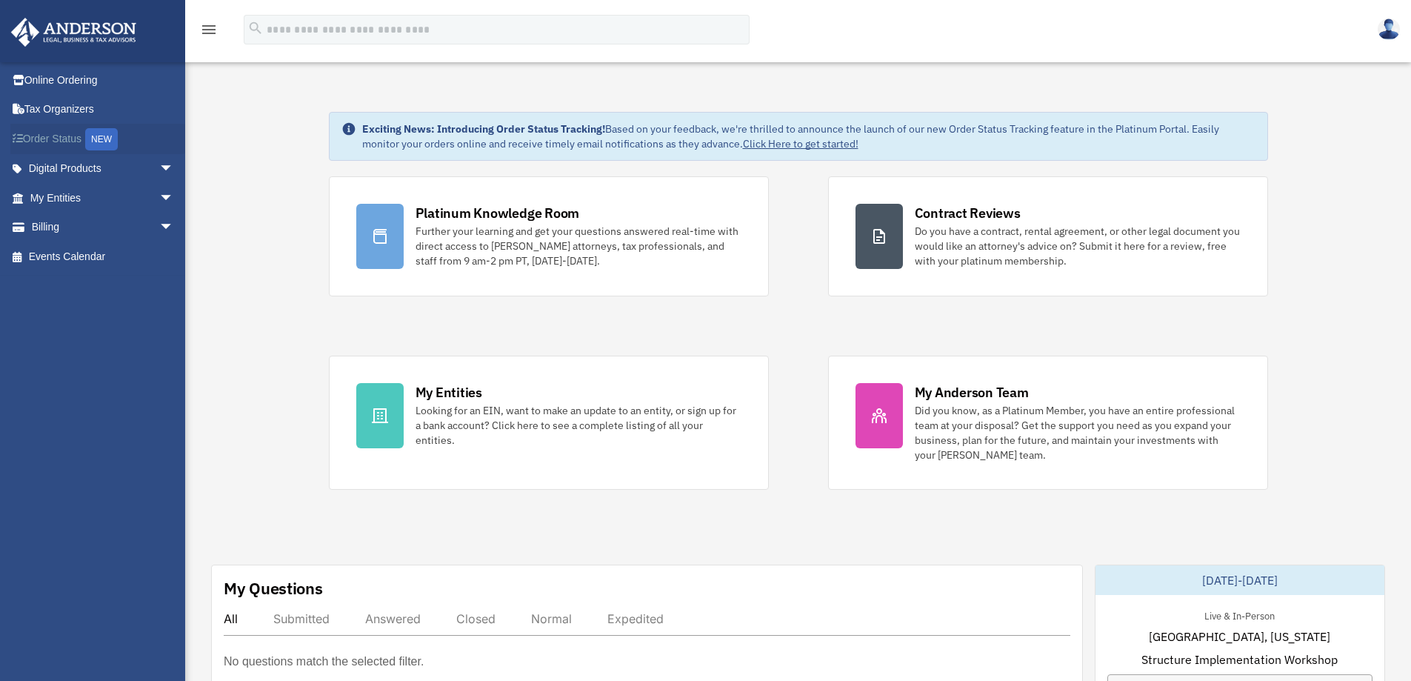
click at [57, 140] on link "Order Status NEW" at bounding box center [103, 139] width 186 height 30
click at [1394, 27] on img at bounding box center [1389, 29] width 22 height 21
